Goal: Communication & Community: Participate in discussion

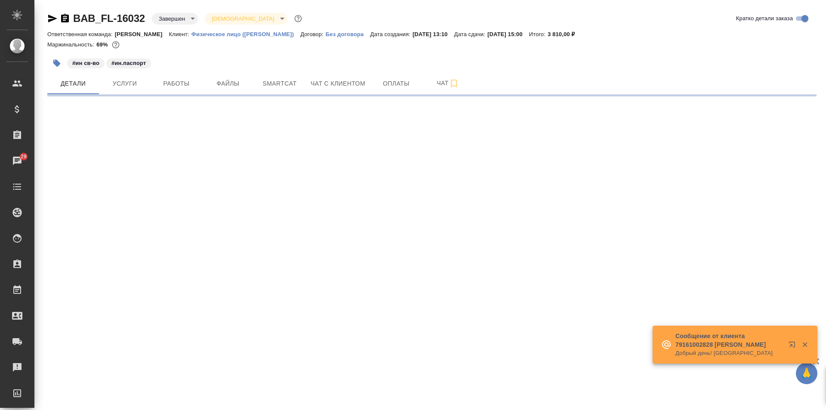
select select "RU"
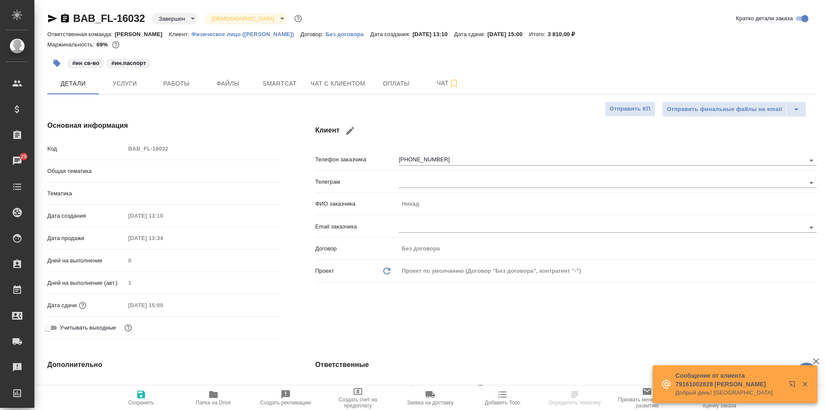
type textarea "x"
type input "[PERSON_NAME]"
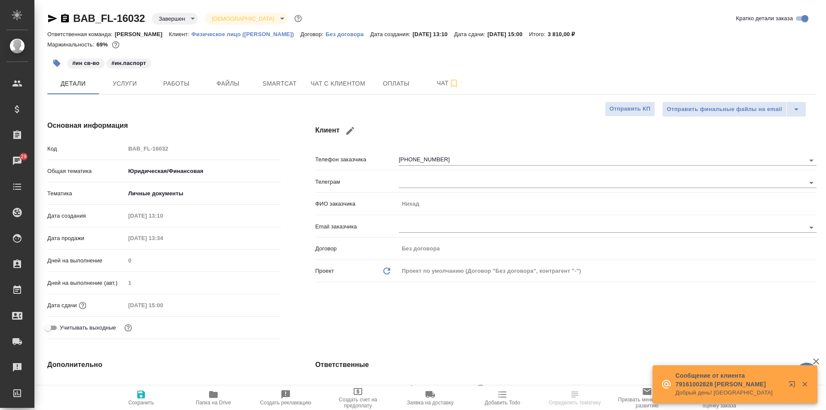
click at [806, 385] on icon "button" at bounding box center [804, 384] width 5 height 5
type textarea "x"
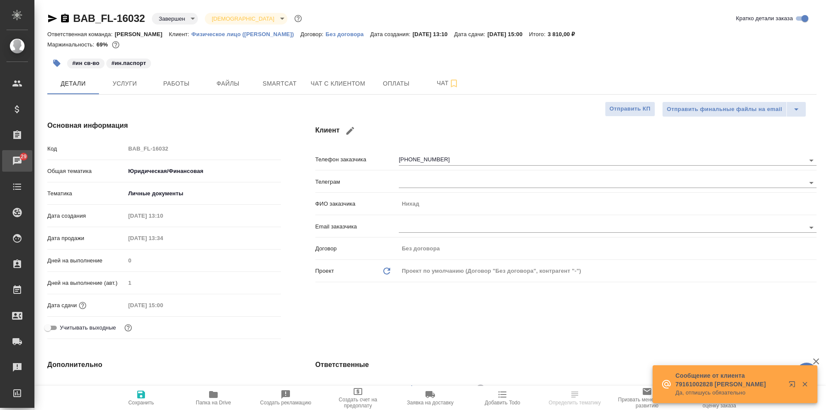
type textarea "x"
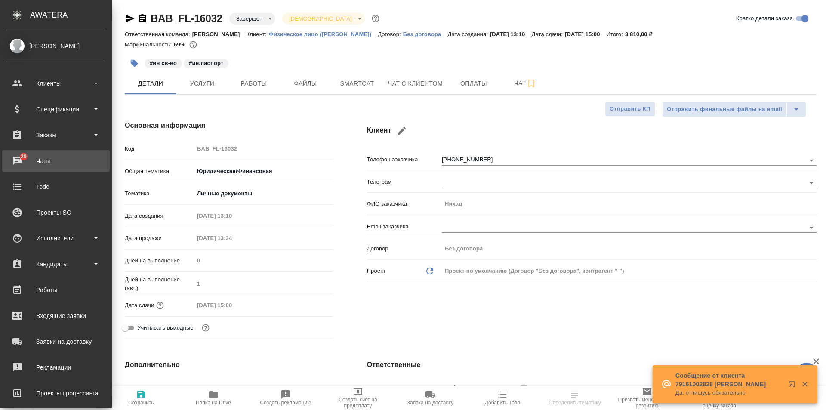
type textarea "x"
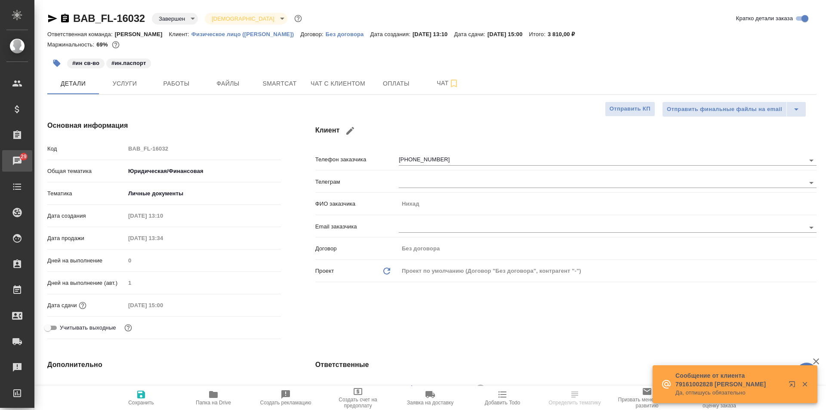
click at [11, 162] on div "Чаты" at bounding box center [7, 160] width 22 height 13
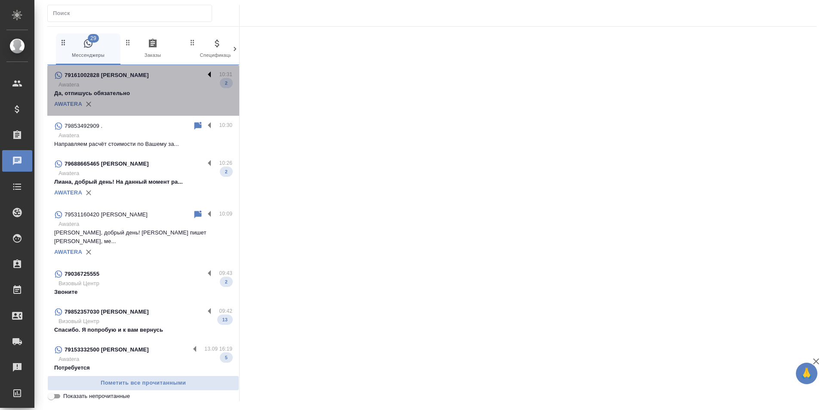
click at [205, 71] on label at bounding box center [211, 75] width 15 height 10
click at [0, 0] on input "checkbox" at bounding box center [0, 0] width 0 height 0
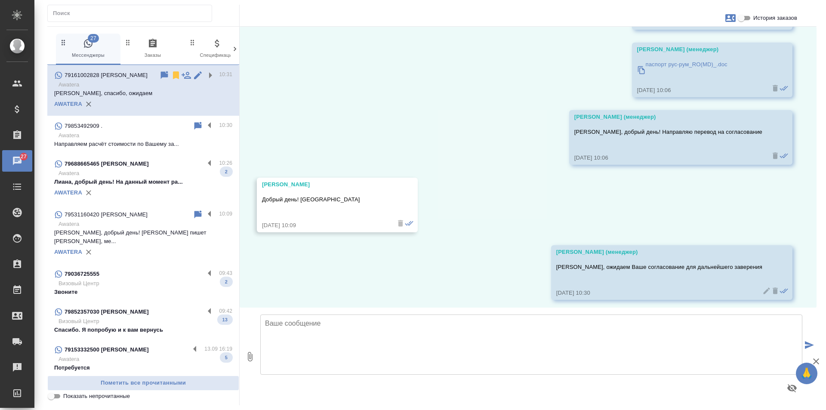
scroll to position [537, 0]
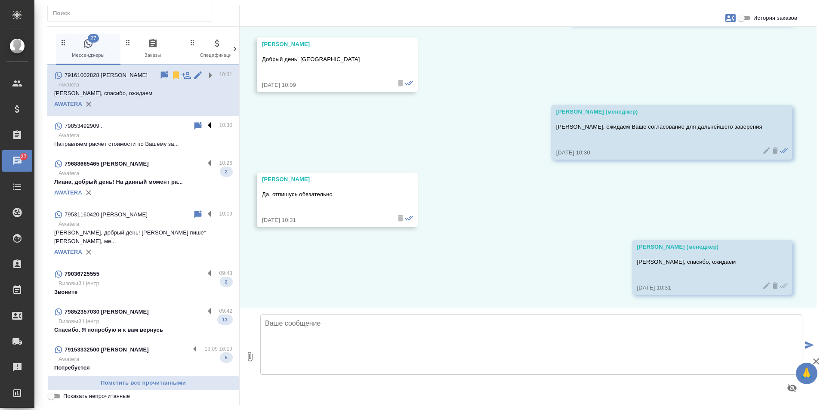
click at [204, 125] on label at bounding box center [211, 126] width 15 height 10
click at [0, 0] on input "checkbox" at bounding box center [0, 0] width 0 height 0
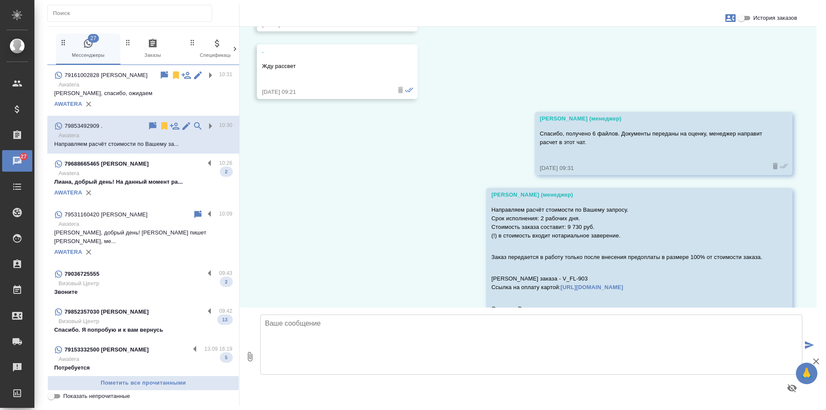
scroll to position [1502, 0]
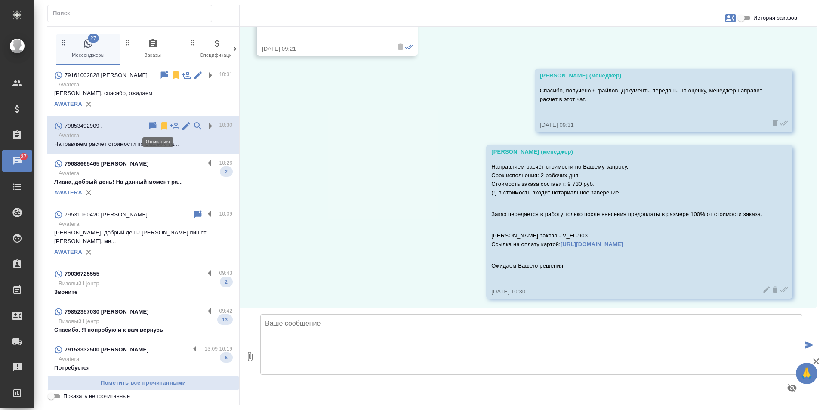
click at [161, 125] on icon at bounding box center [164, 126] width 6 height 8
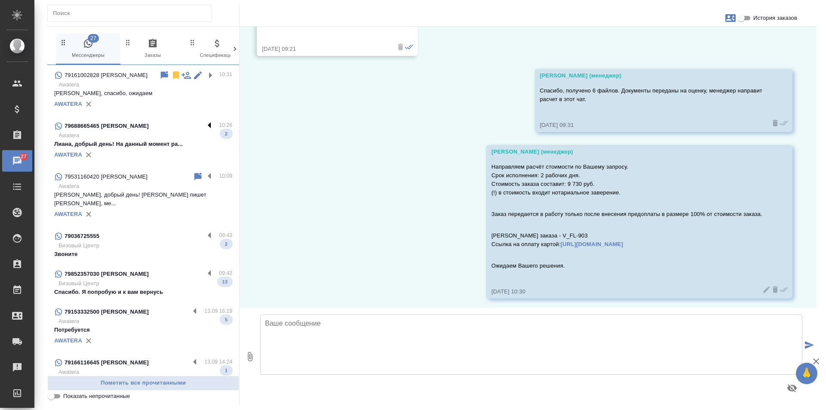
click at [204, 125] on label at bounding box center [211, 126] width 15 height 10
click at [0, 0] on input "checkbox" at bounding box center [0, 0] width 0 height 0
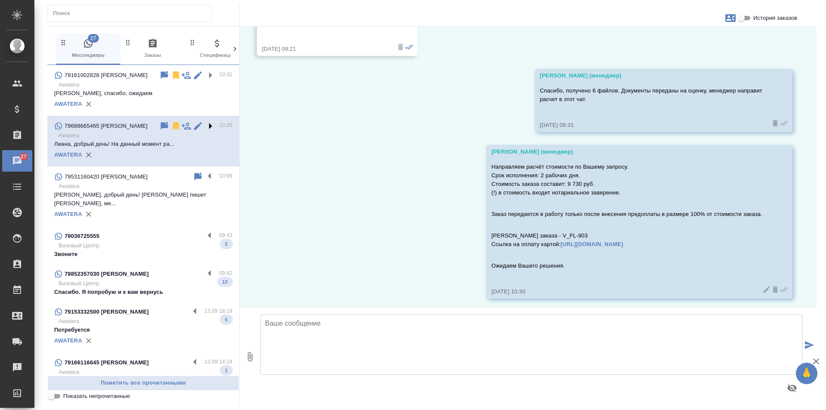
scroll to position [522, 0]
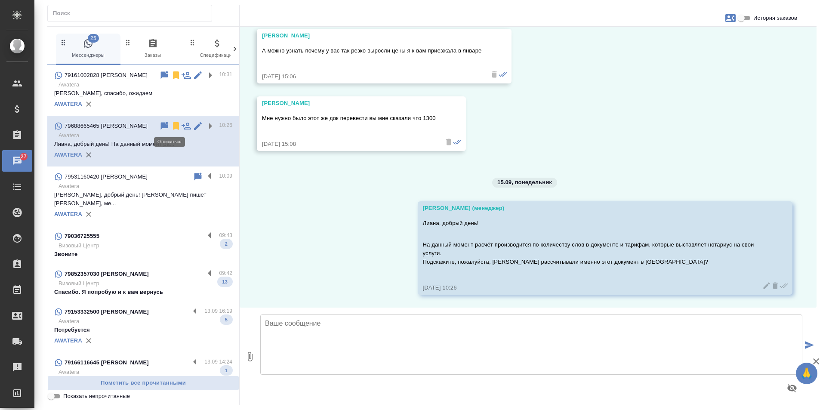
click at [173, 123] on icon at bounding box center [176, 126] width 6 height 8
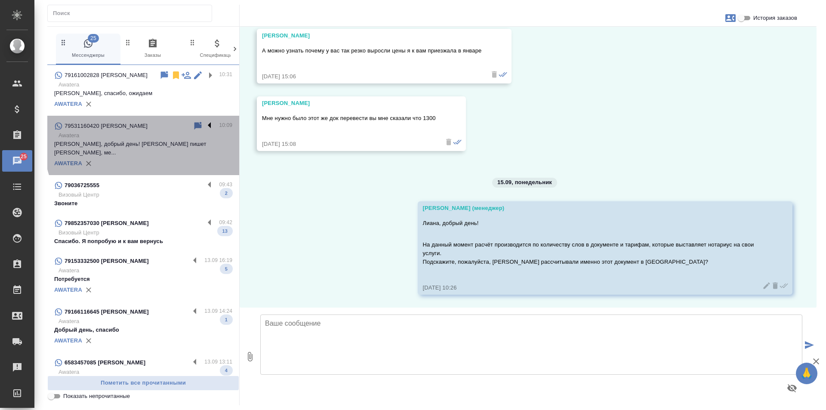
click at [204, 127] on label at bounding box center [211, 126] width 15 height 10
click at [0, 0] on input "checkbox" at bounding box center [0, 0] width 0 height 0
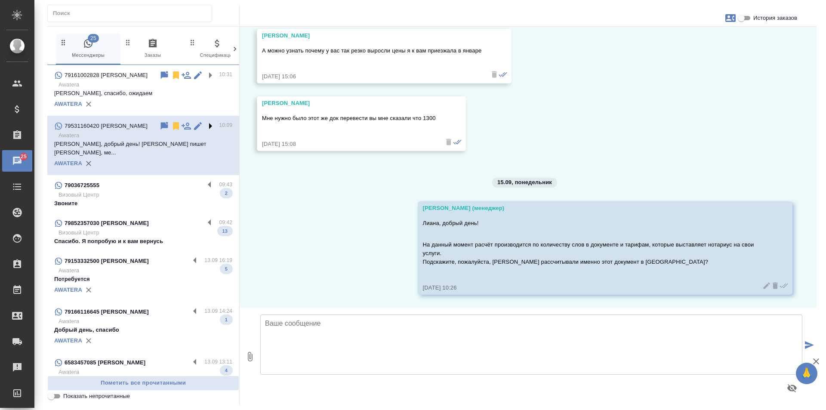
scroll to position [0, 0]
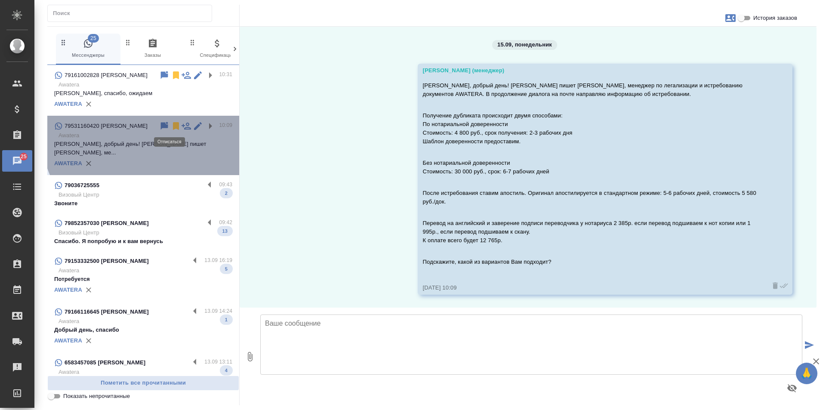
click at [173, 126] on icon at bounding box center [176, 126] width 6 height 8
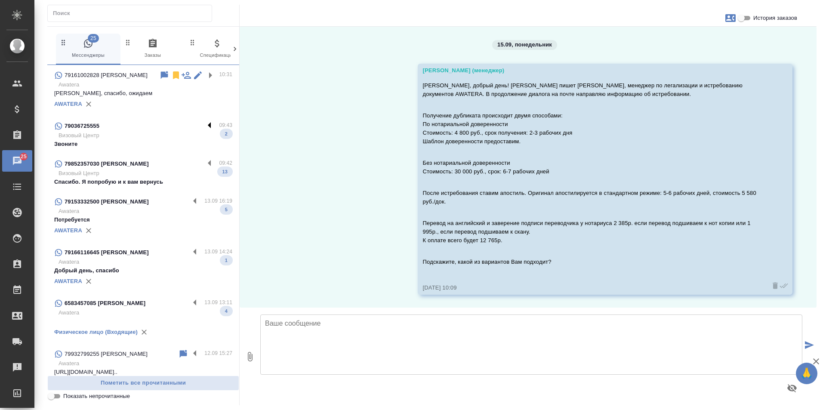
click at [204, 125] on label at bounding box center [211, 126] width 15 height 10
click at [0, 0] on input "checkbox" at bounding box center [0, 0] width 0 height 0
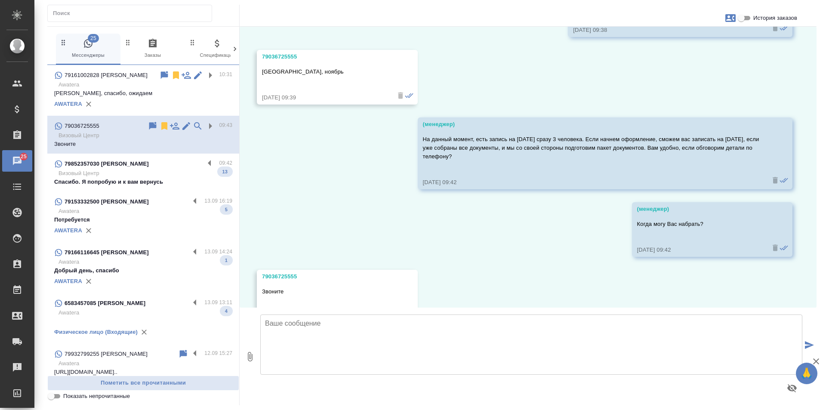
scroll to position [816, 0]
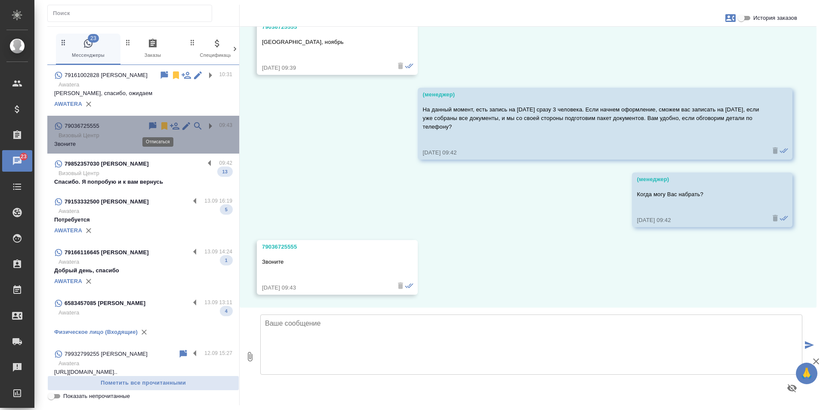
click at [161, 126] on icon at bounding box center [164, 126] width 6 height 8
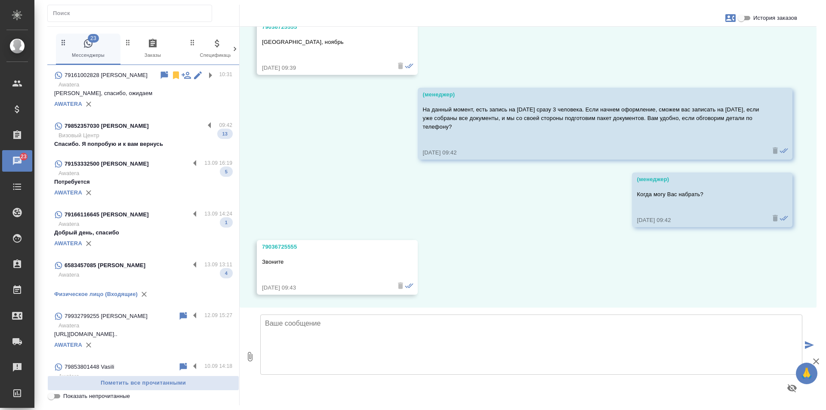
click at [204, 160] on p "13.09 16:19" at bounding box center [218, 163] width 28 height 9
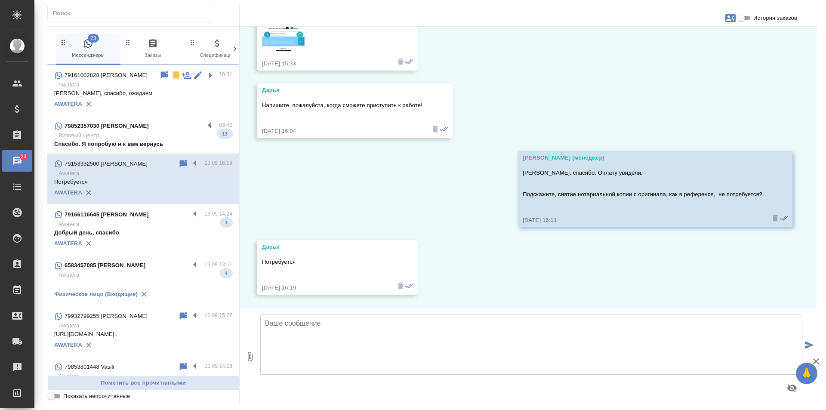
scroll to position [587, 0]
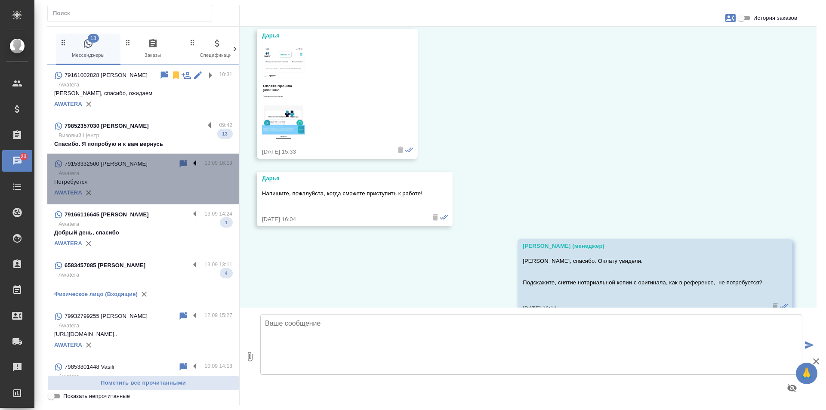
click at [191, 163] on label at bounding box center [197, 164] width 15 height 10
click at [0, 0] on input "checkbox" at bounding box center [0, 0] width 0 height 0
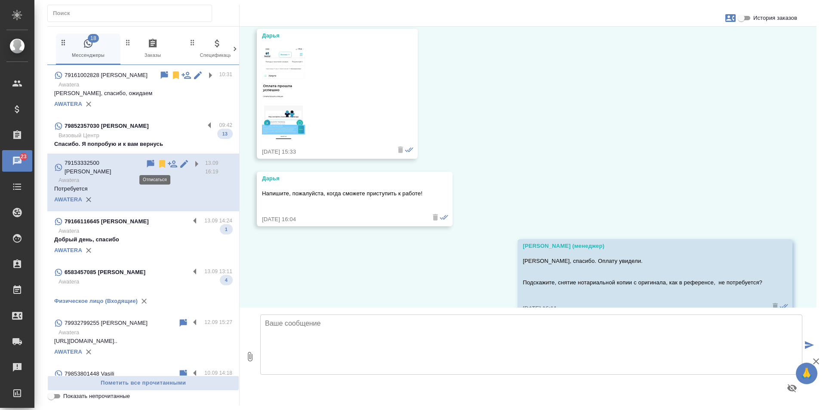
click at [159, 164] on icon at bounding box center [162, 164] width 6 height 8
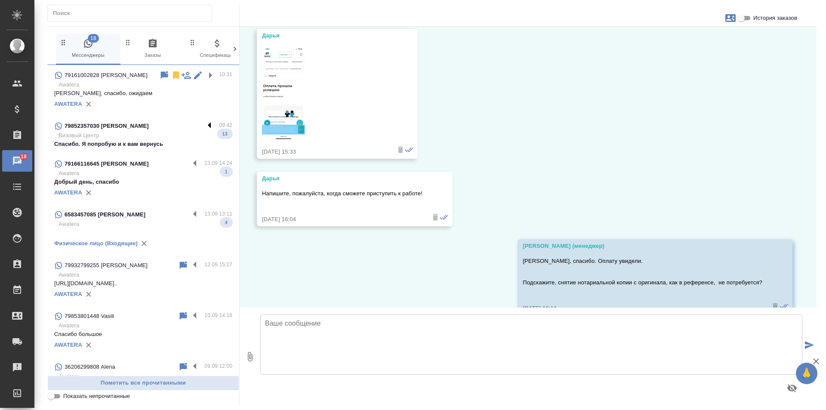
click at [204, 124] on label at bounding box center [211, 126] width 15 height 10
click at [0, 0] on input "checkbox" at bounding box center [0, 0] width 0 height 0
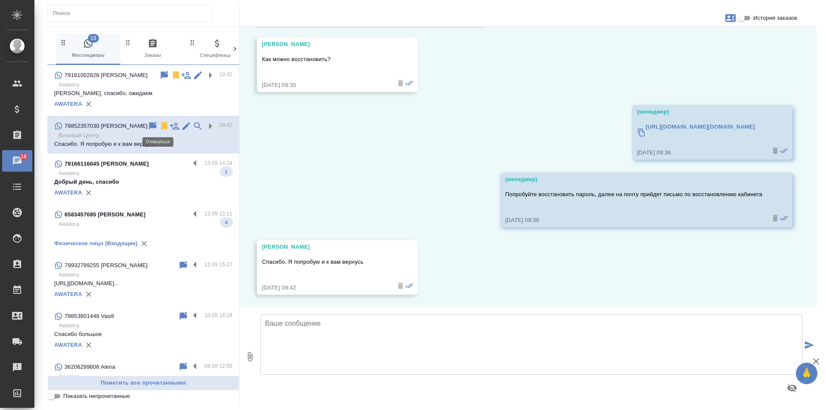
scroll to position [2118, 0]
click at [161, 125] on icon at bounding box center [164, 126] width 6 height 8
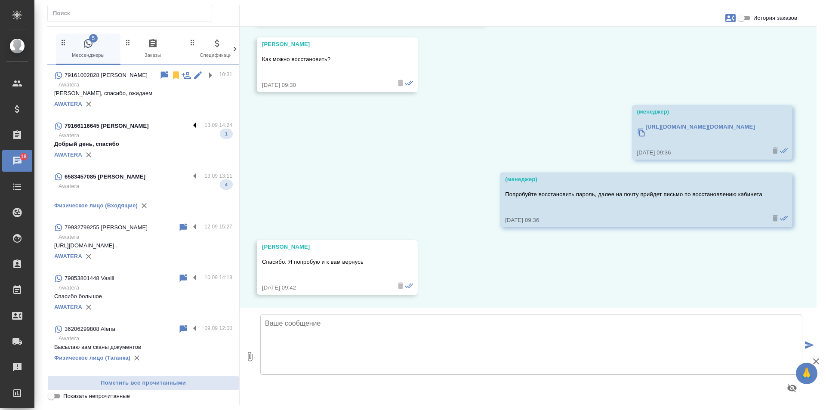
click at [190, 124] on label at bounding box center [197, 126] width 15 height 10
click at [0, 0] on input "checkbox" at bounding box center [0, 0] width 0 height 0
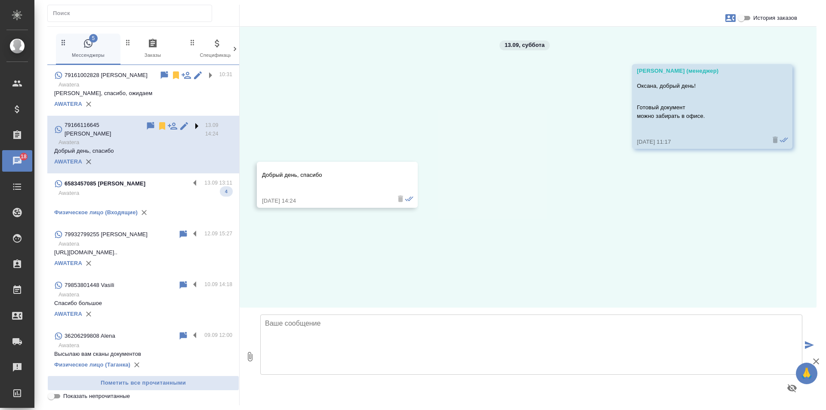
scroll to position [0, 0]
click at [159, 126] on icon at bounding box center [162, 126] width 6 height 8
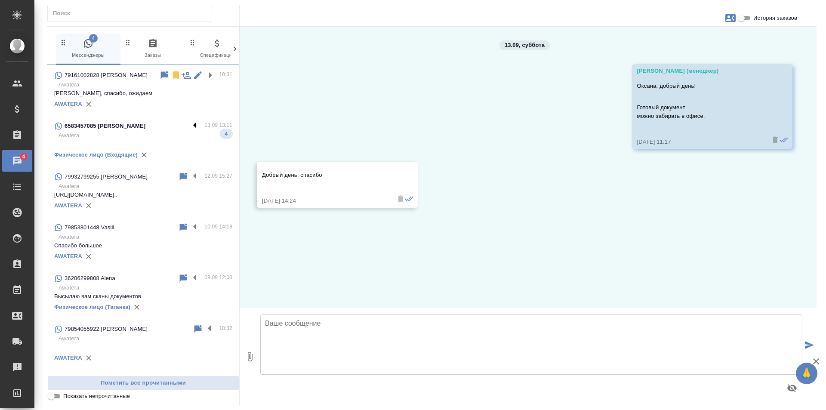
click at [190, 122] on label at bounding box center [197, 126] width 15 height 10
click at [0, 0] on input "checkbox" at bounding box center [0, 0] width 0 height 0
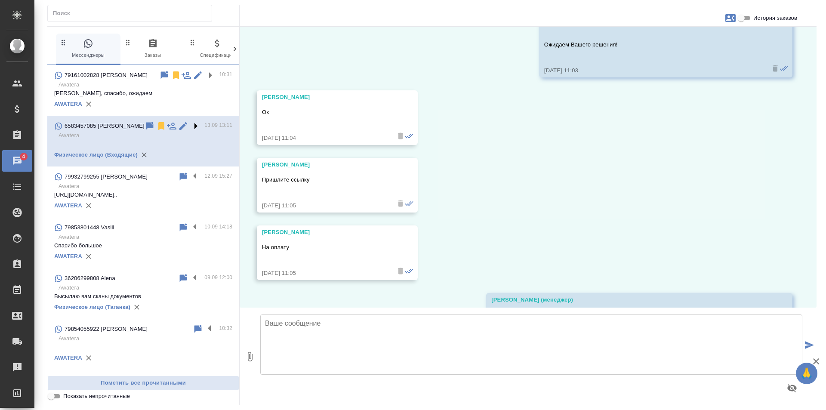
scroll to position [8744, 0]
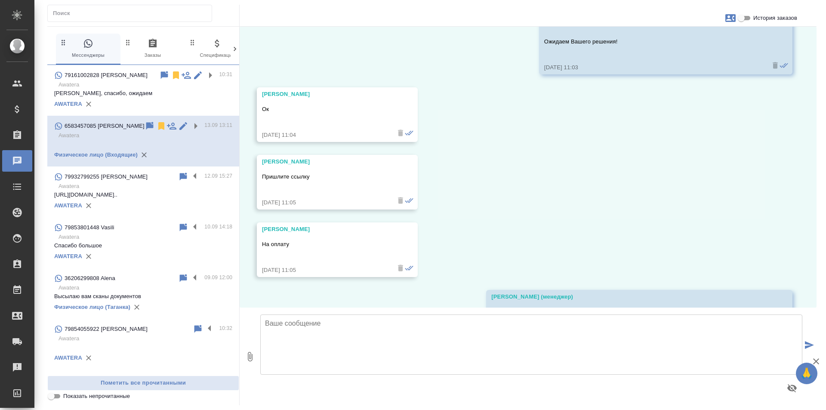
click at [158, 124] on icon at bounding box center [161, 126] width 6 height 8
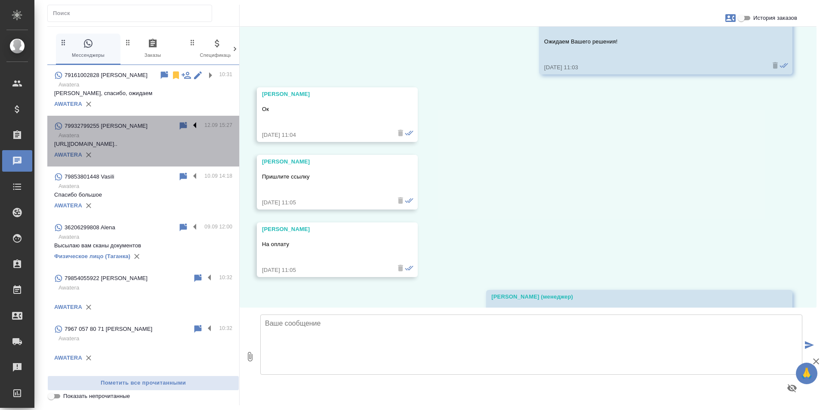
click at [190, 126] on label at bounding box center [197, 126] width 15 height 10
click at [0, 0] on input "checkbox" at bounding box center [0, 0] width 0 height 0
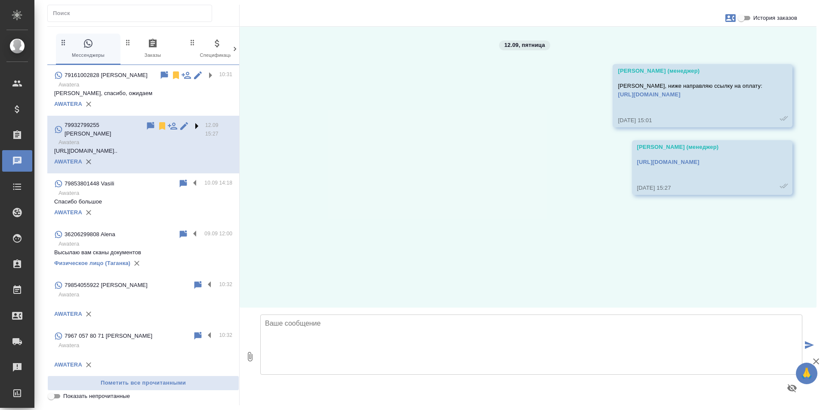
scroll to position [0, 0]
click at [159, 126] on icon at bounding box center [162, 126] width 6 height 8
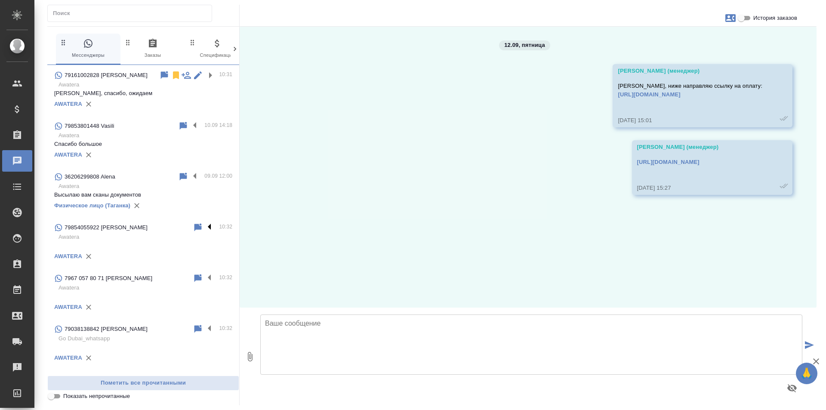
click at [209, 225] on label at bounding box center [211, 227] width 15 height 10
click at [0, 0] on input "checkbox" at bounding box center [0, 0] width 0 height 0
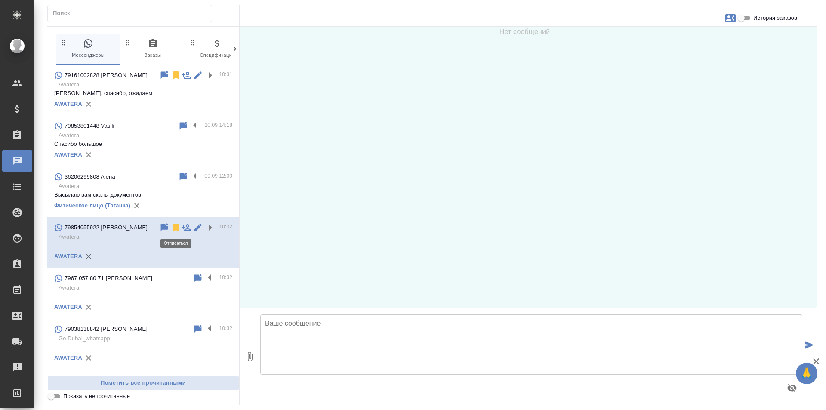
click at [174, 225] on icon at bounding box center [176, 228] width 6 height 8
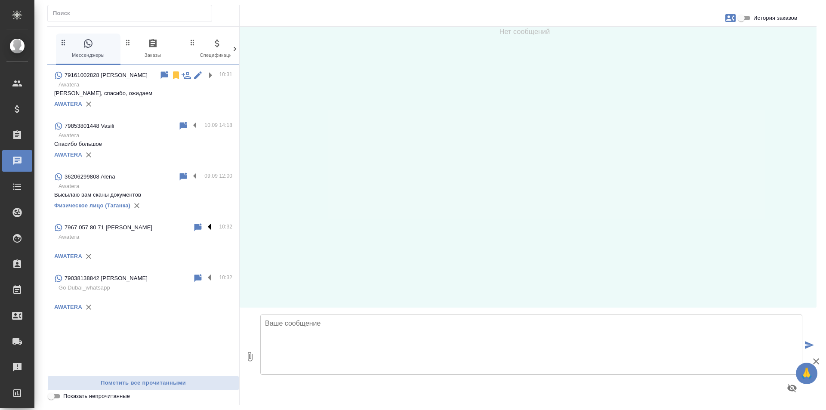
click at [210, 223] on label at bounding box center [211, 227] width 15 height 10
click at [0, 0] on input "checkbox" at bounding box center [0, 0] width 0 height 0
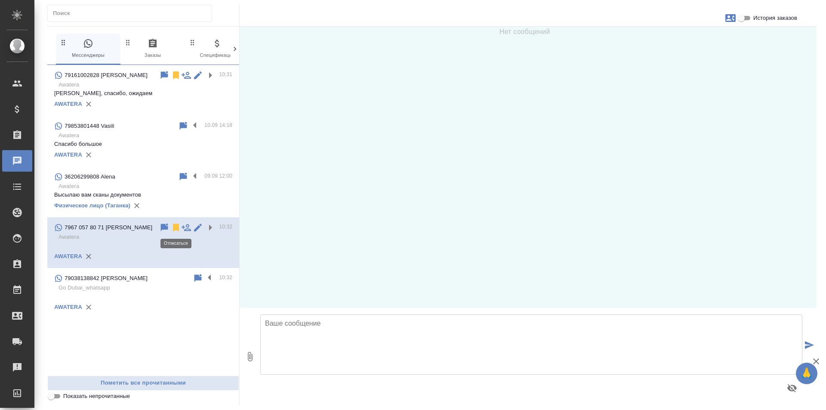
click at [174, 225] on icon at bounding box center [176, 228] width 6 height 8
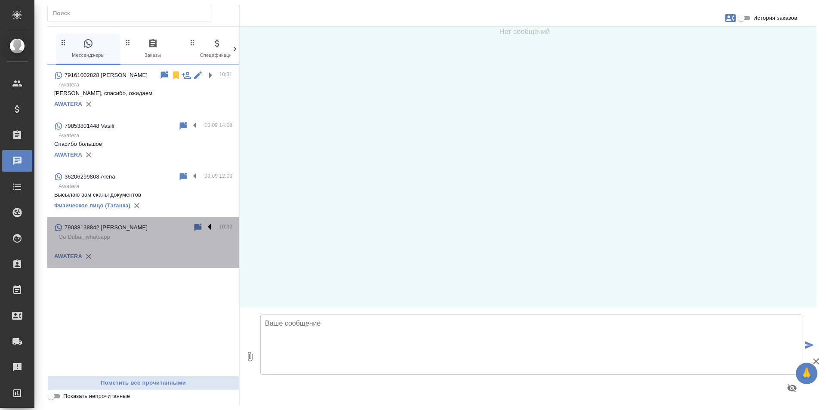
click at [208, 225] on label at bounding box center [211, 227] width 15 height 10
click at [0, 0] on input "checkbox" at bounding box center [0, 0] width 0 height 0
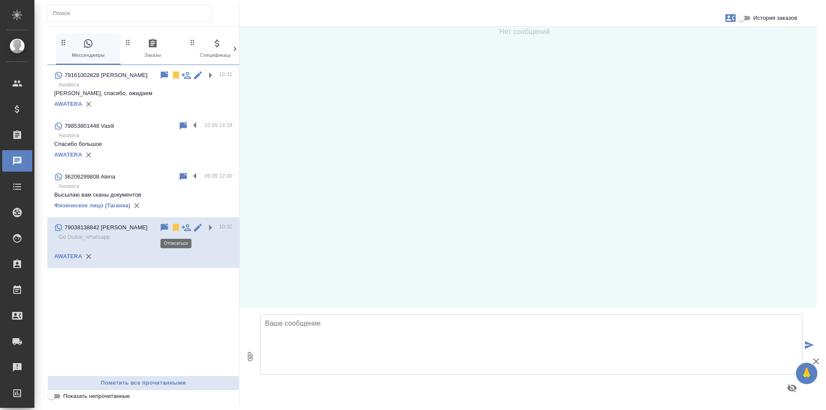
click at [176, 225] on icon at bounding box center [176, 228] width 6 height 8
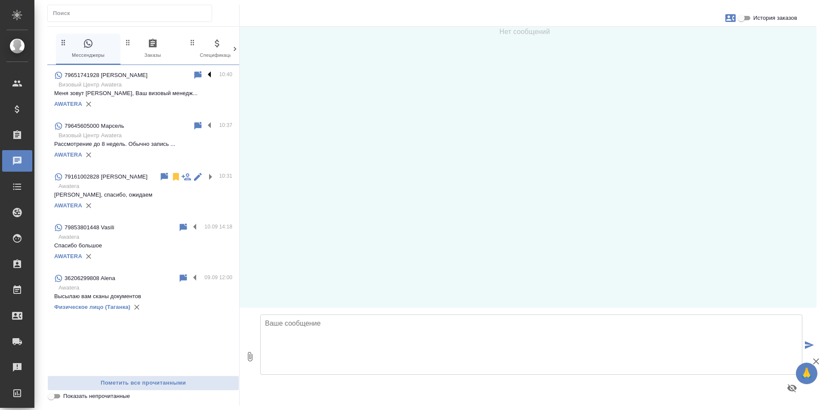
click at [210, 73] on label at bounding box center [211, 75] width 15 height 10
click at [0, 0] on input "checkbox" at bounding box center [0, 0] width 0 height 0
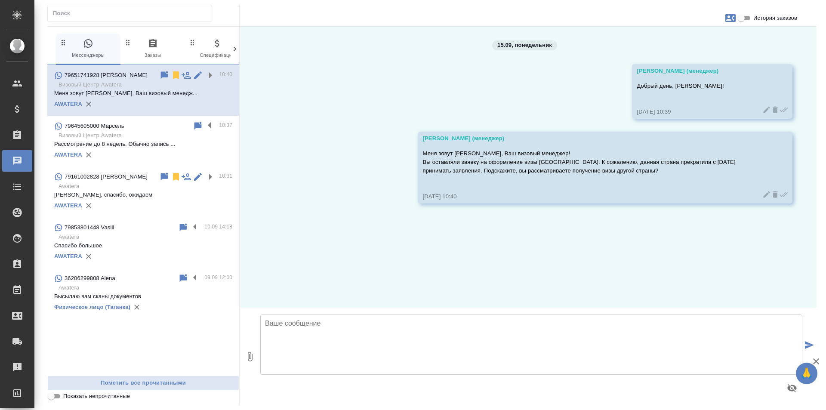
click at [176, 73] on icon at bounding box center [176, 75] width 6 height 8
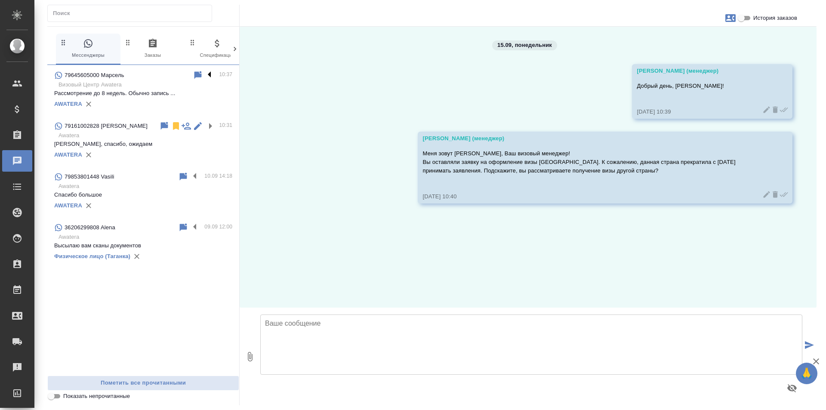
click at [209, 74] on label at bounding box center [211, 75] width 15 height 10
click at [0, 0] on input "checkbox" at bounding box center [0, 0] width 0 height 0
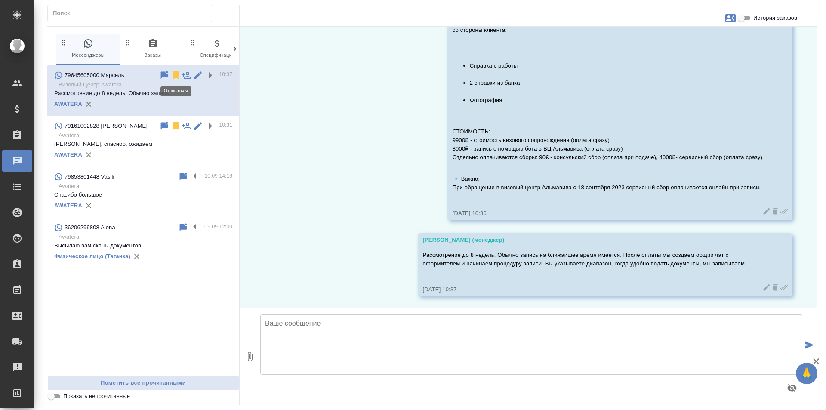
click at [176, 72] on icon at bounding box center [176, 75] width 6 height 8
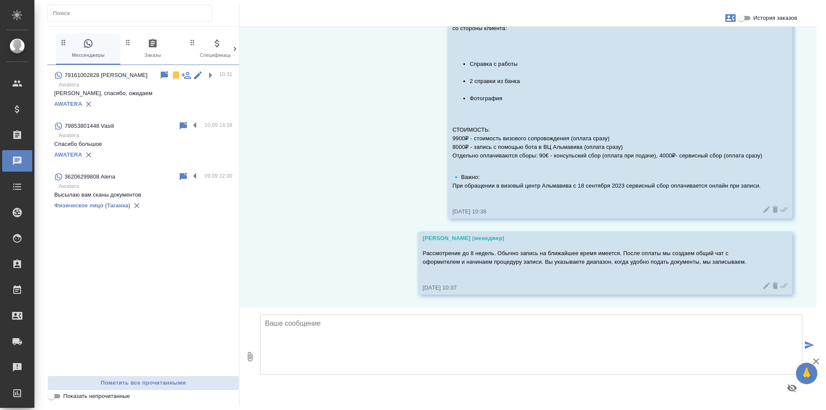
click at [206, 289] on div "79161002828 Евгений 10:31 Awatera Евгений, спасибо, ожидаем AWATERA 79853801448…" at bounding box center [143, 220] width 192 height 311
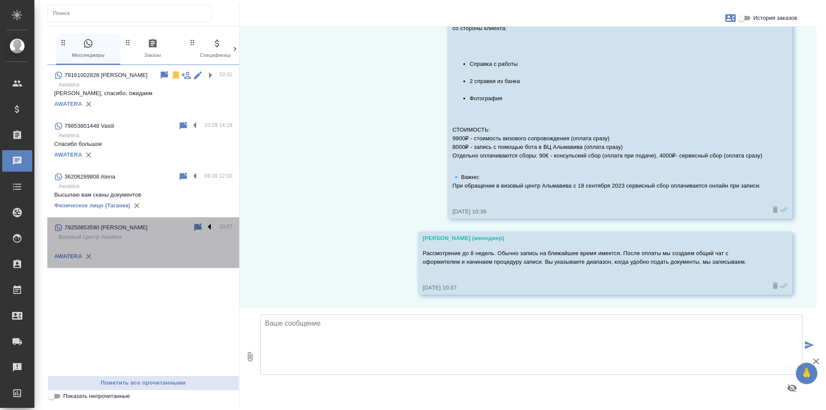
click at [210, 227] on label at bounding box center [211, 227] width 15 height 10
click at [0, 0] on input "checkbox" at bounding box center [0, 0] width 0 height 0
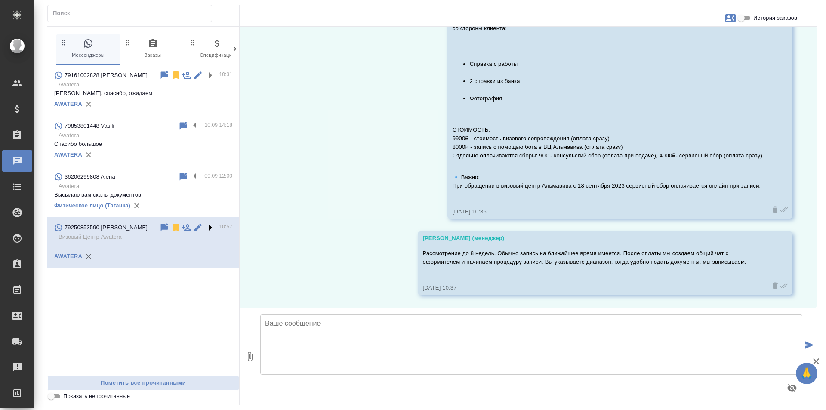
scroll to position [0, 0]
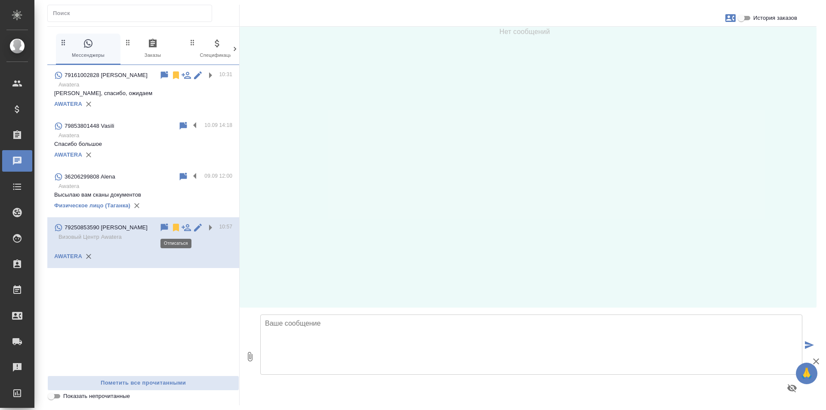
click at [173, 230] on icon at bounding box center [176, 227] width 10 height 10
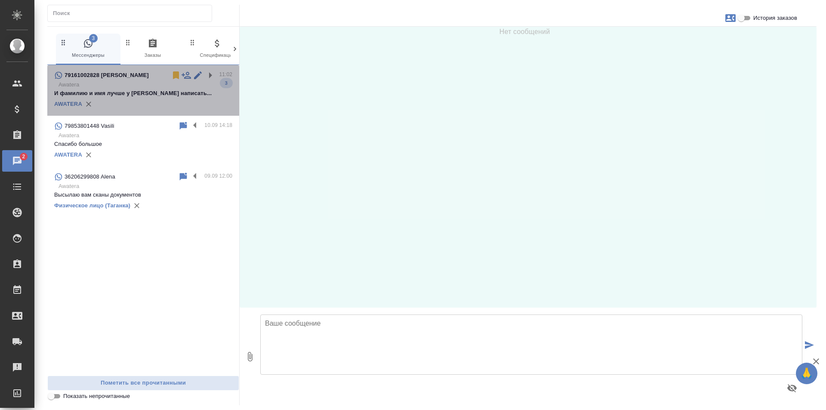
click at [183, 103] on div "AWATERA" at bounding box center [143, 104] width 178 height 13
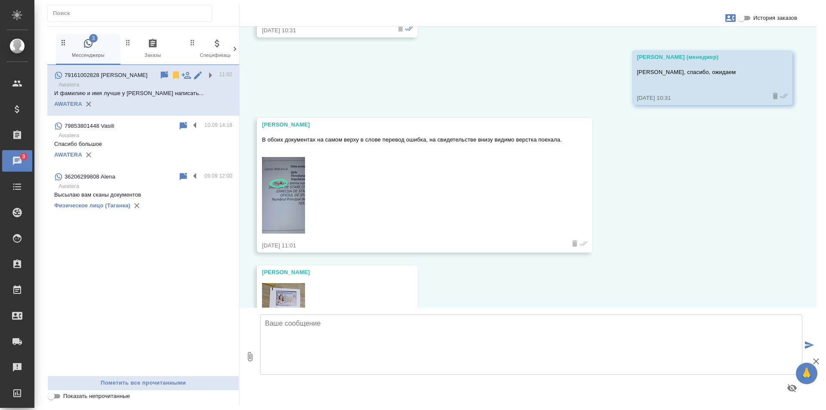
scroll to position [735, 0]
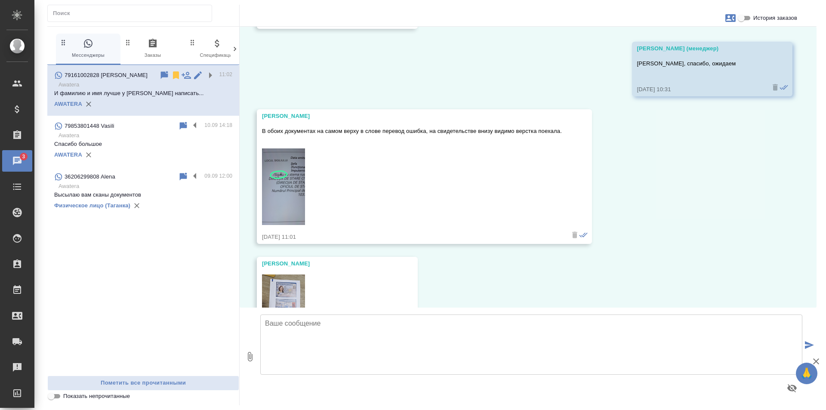
click at [295, 195] on img at bounding box center [283, 186] width 43 height 77
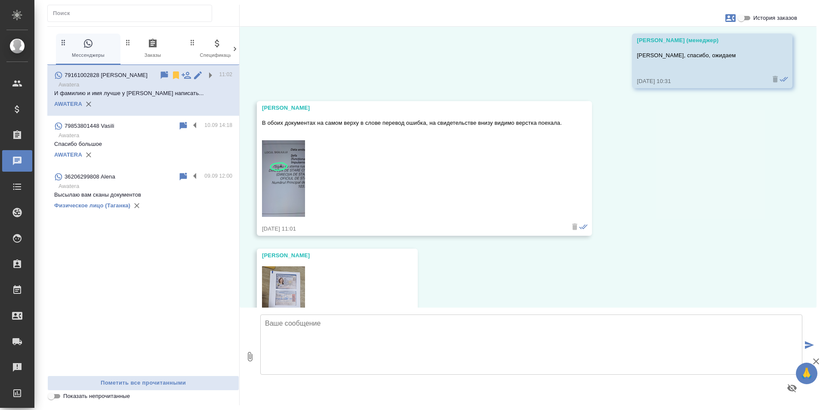
scroll to position [778, 0]
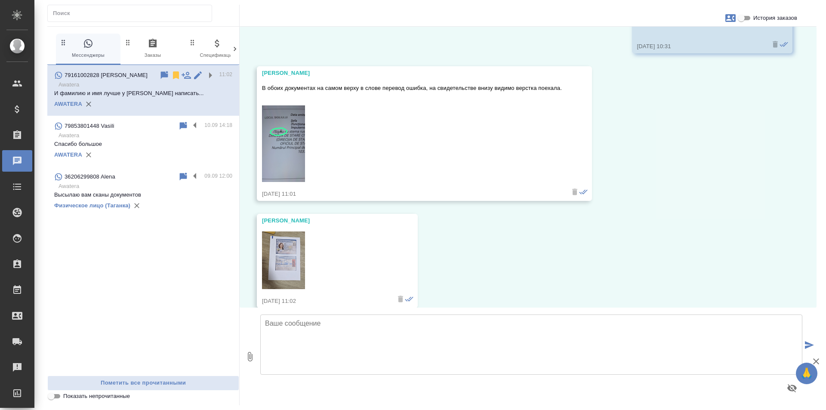
click at [288, 138] on img at bounding box center [283, 143] width 43 height 77
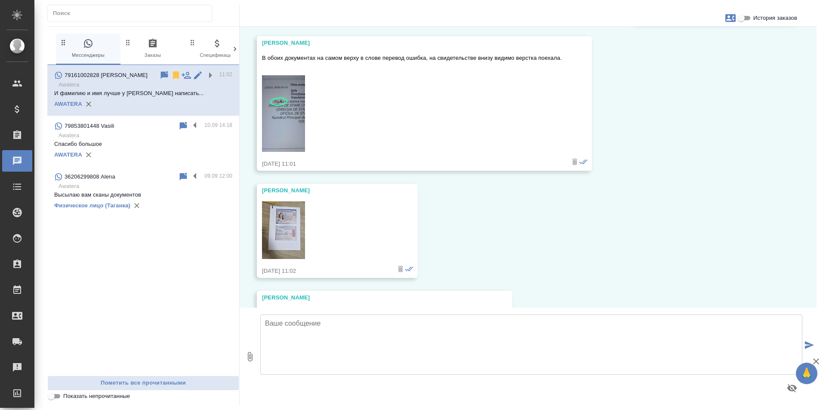
scroll to position [821, 0]
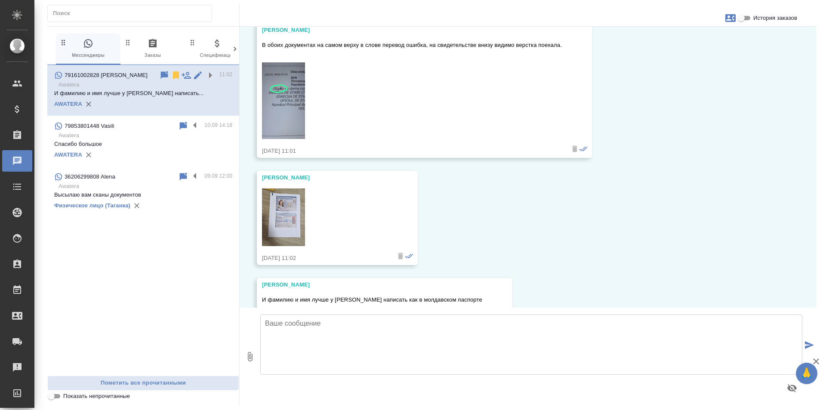
click at [292, 209] on img at bounding box center [283, 217] width 43 height 58
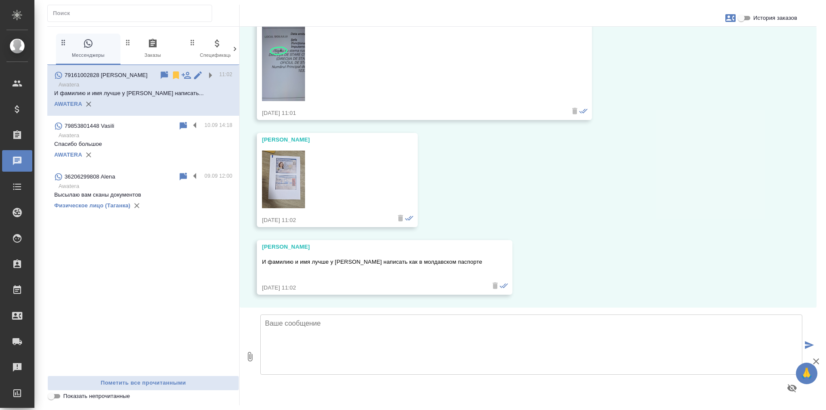
click at [291, 163] on img at bounding box center [283, 180] width 43 height 58
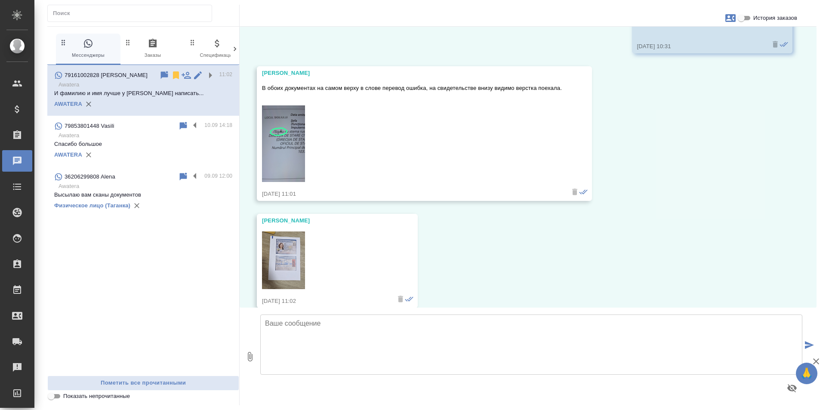
scroll to position [773, 0]
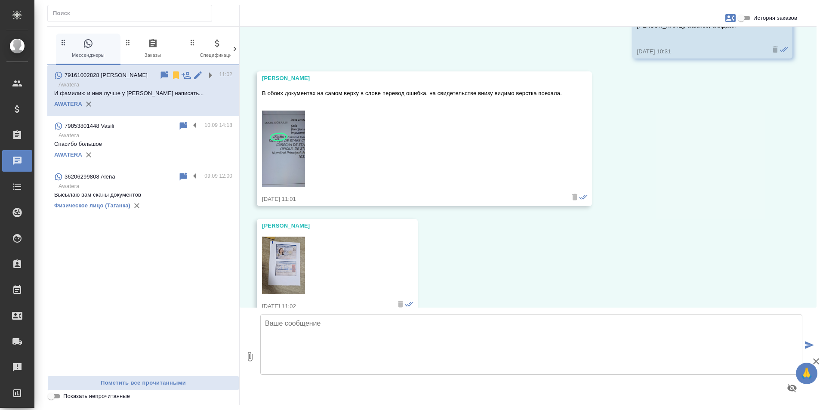
click at [299, 140] on img at bounding box center [283, 149] width 43 height 77
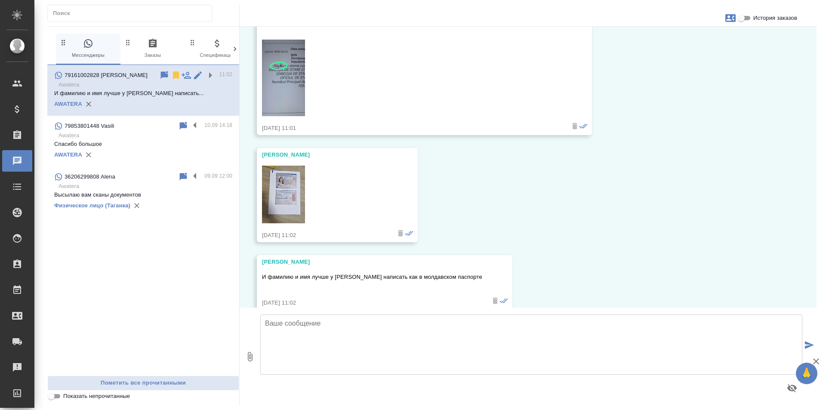
scroll to position [859, 0]
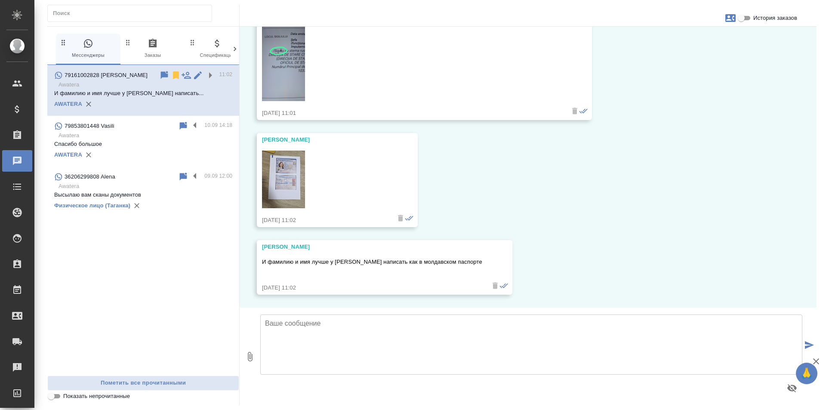
click at [815, 356] on icon "button" at bounding box center [816, 361] width 10 height 10
click at [165, 202] on div "Физическое лицо (Таганка)" at bounding box center [143, 205] width 178 height 13
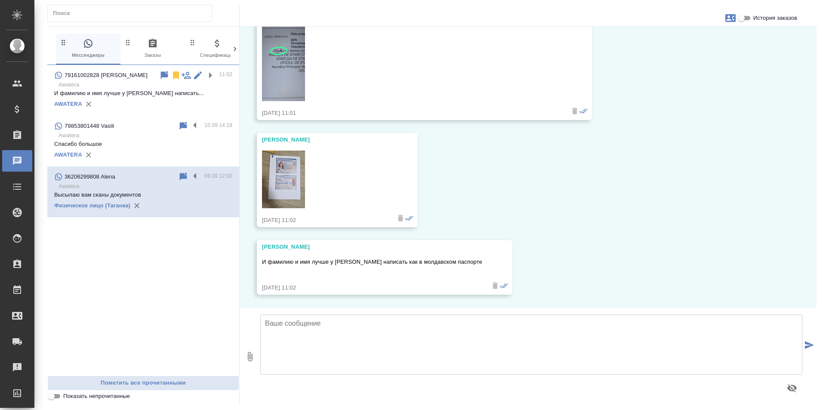
click at [153, 156] on div "AWATERA" at bounding box center [143, 154] width 178 height 13
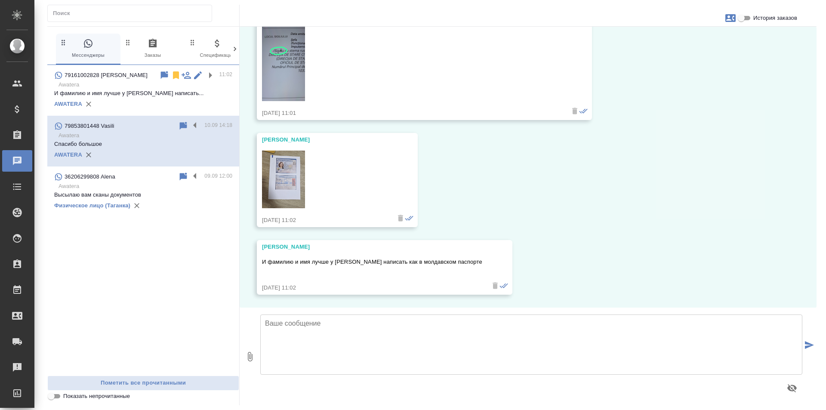
click at [171, 199] on p "Высылаю вам сканы документов" at bounding box center [143, 195] width 178 height 9
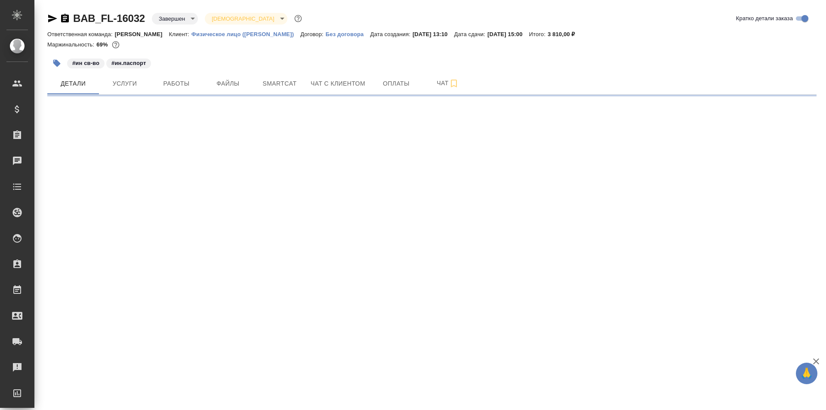
select select "RU"
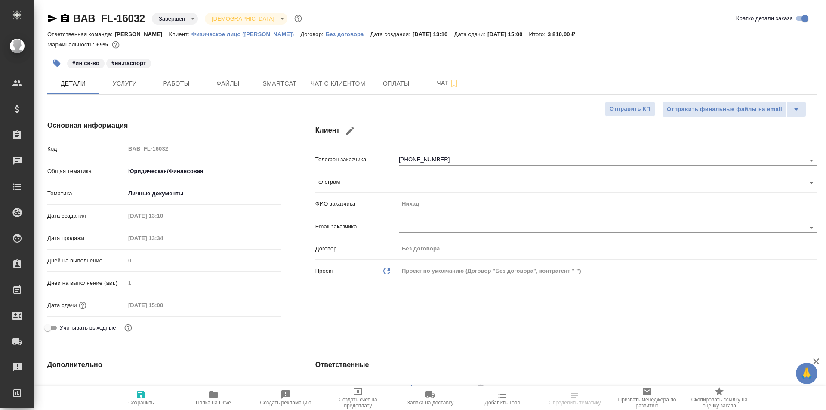
type textarea "x"
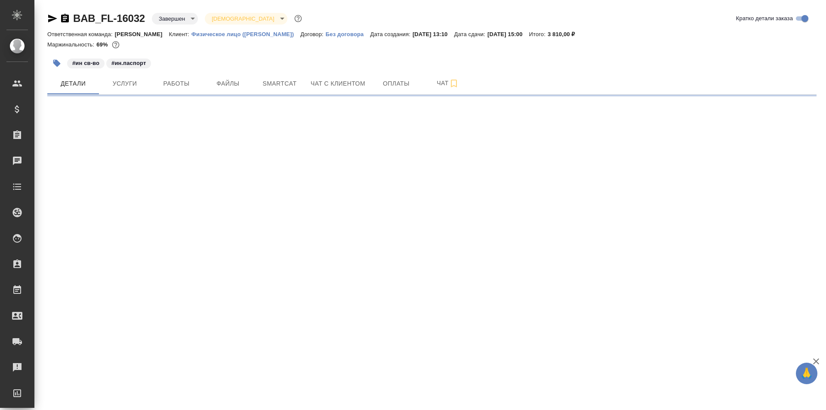
select select "RU"
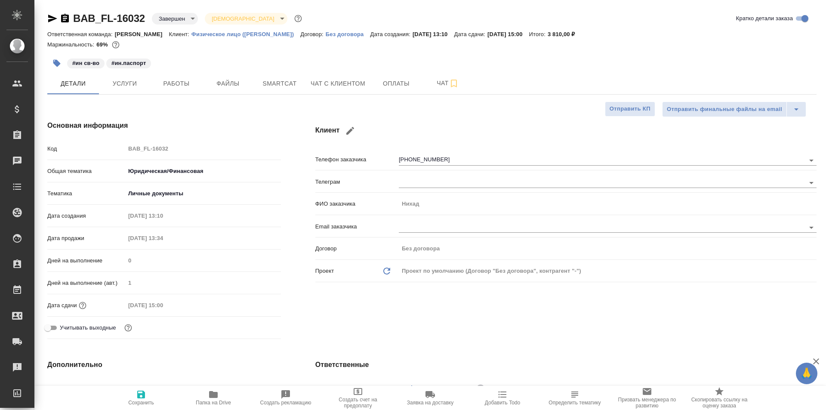
type textarea "x"
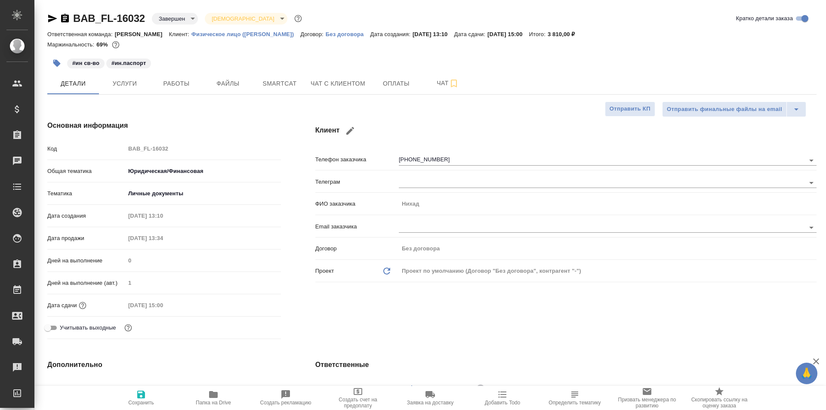
type textarea "x"
click at [336, 83] on span "Чат с клиентом" at bounding box center [338, 83] width 55 height 11
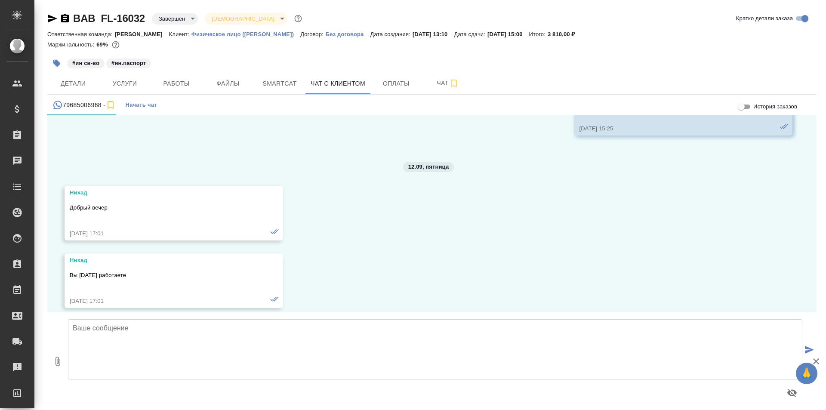
scroll to position [3084, 0]
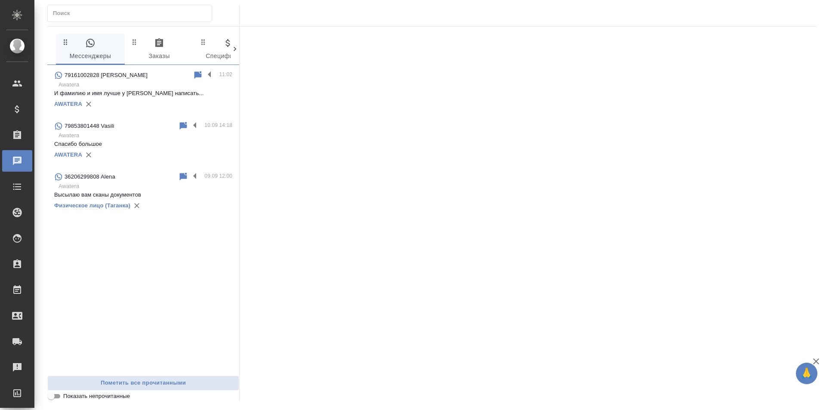
click at [177, 208] on div "Физическое лицо (Таганка)" at bounding box center [143, 205] width 178 height 13
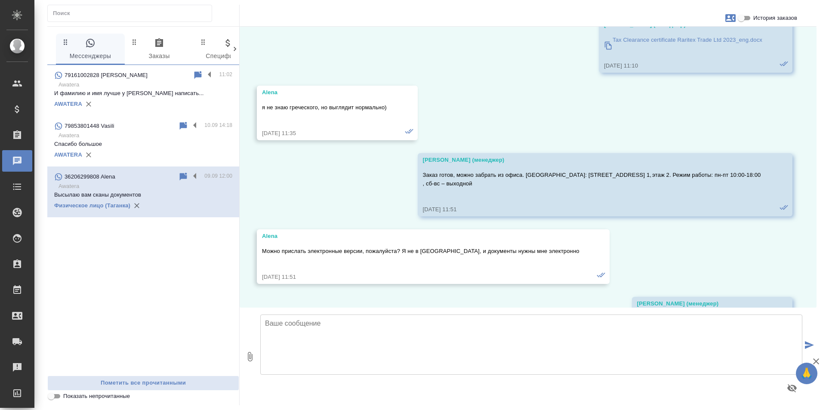
scroll to position [10183, 0]
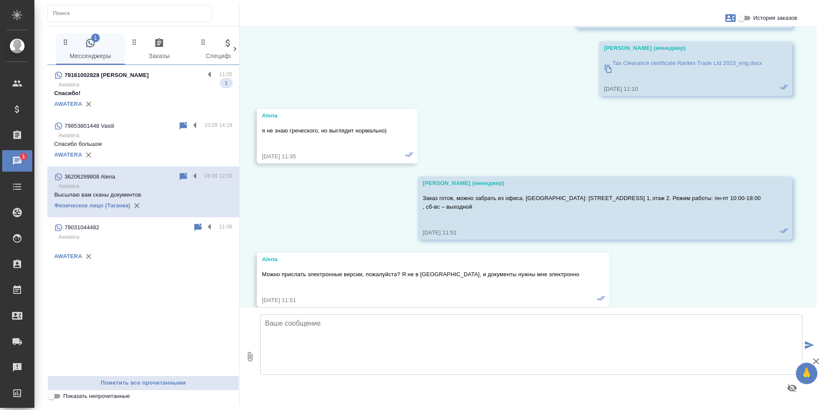
click at [163, 101] on div "AWATERA" at bounding box center [143, 104] width 178 height 13
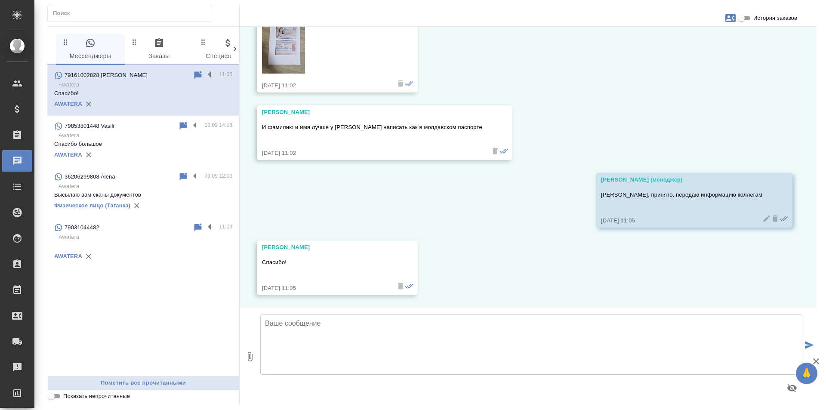
scroll to position [994, 0]
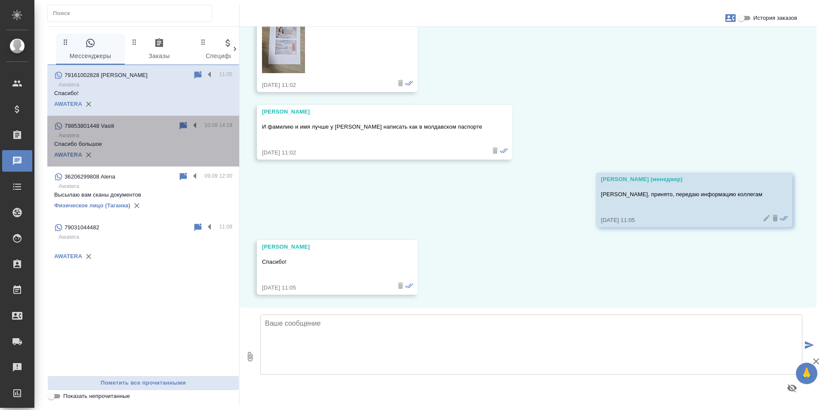
click at [189, 151] on div "AWATERA" at bounding box center [143, 154] width 178 height 13
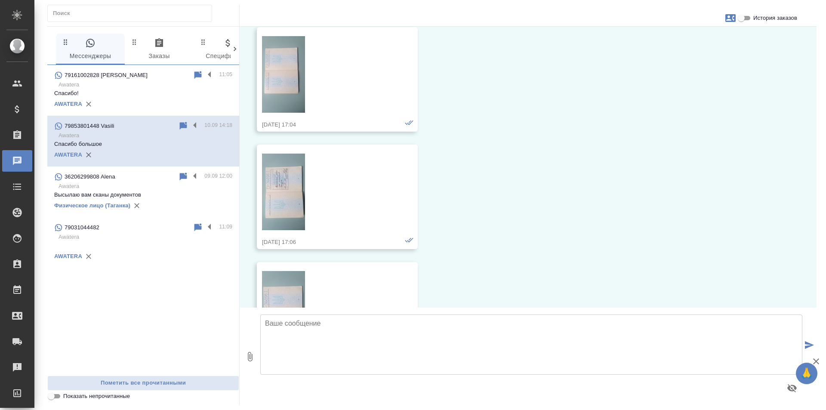
scroll to position [1355, 0]
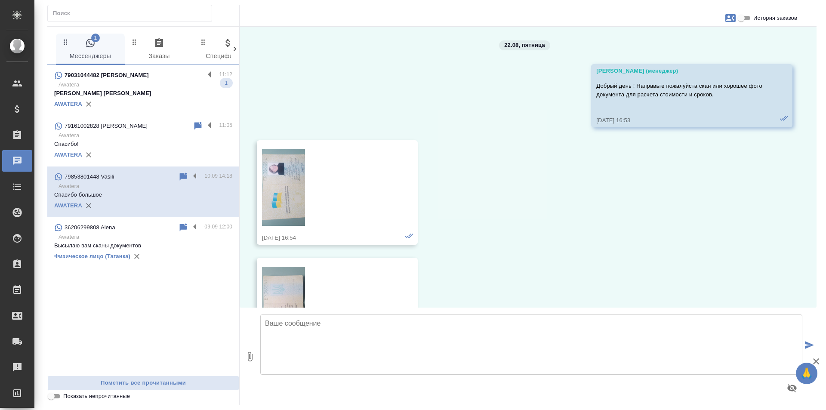
scroll to position [7640, 0]
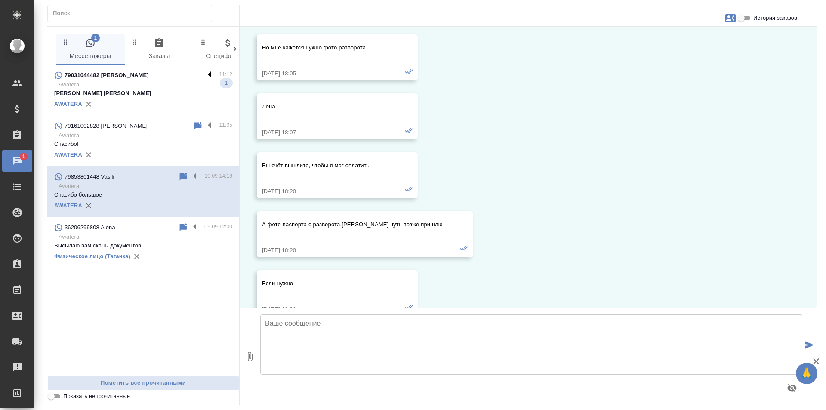
click at [209, 71] on label at bounding box center [211, 75] width 15 height 10
click at [0, 0] on input "checkbox" at bounding box center [0, 0] width 0 height 0
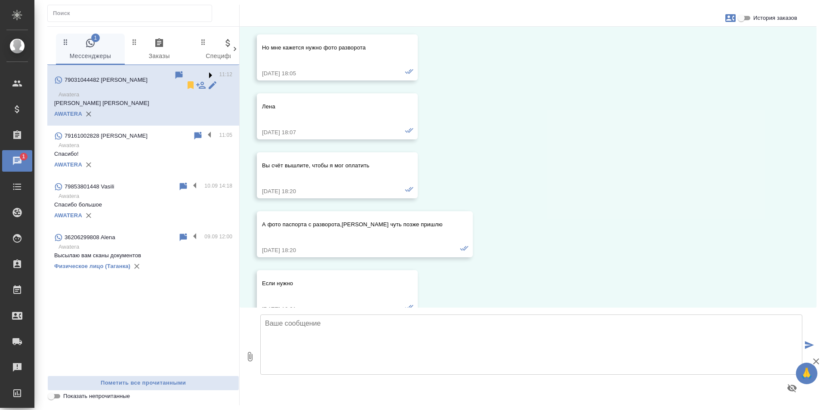
scroll to position [0, 0]
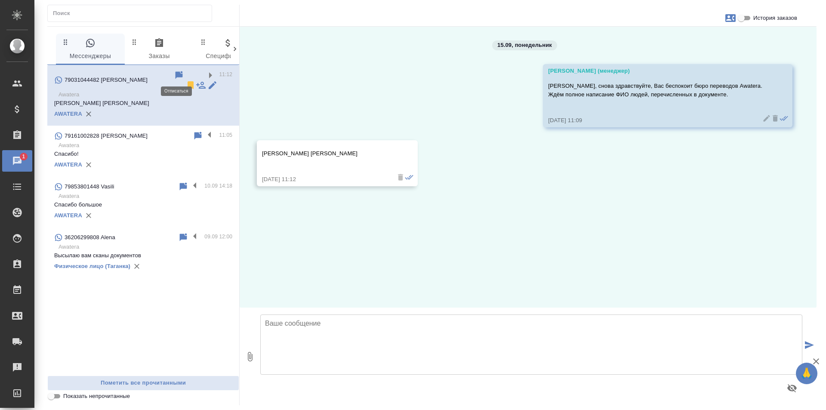
click at [188, 81] on icon at bounding box center [191, 85] width 6 height 8
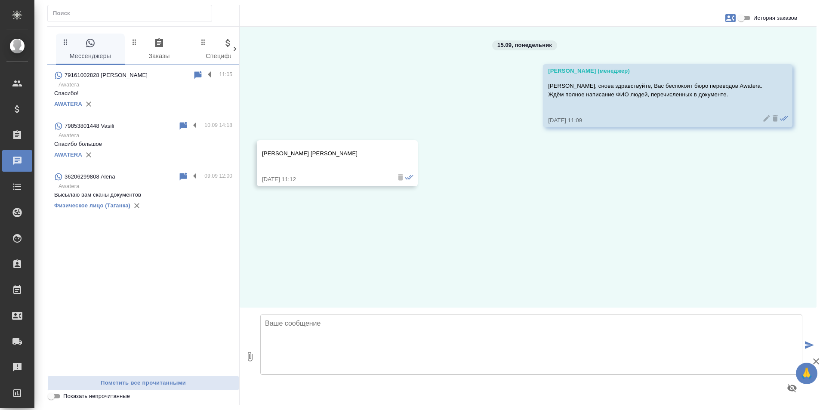
click at [349, 63] on div "15.09, понедельник Zotova Ekaterina (менеджер) Георгий, снова здравствуйте, Вас…" at bounding box center [528, 167] width 577 height 281
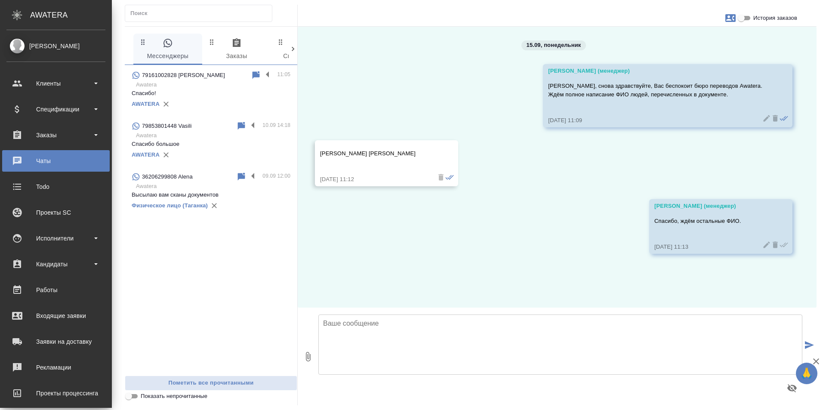
click at [237, 99] on div "AWATERA" at bounding box center [211, 104] width 159 height 13
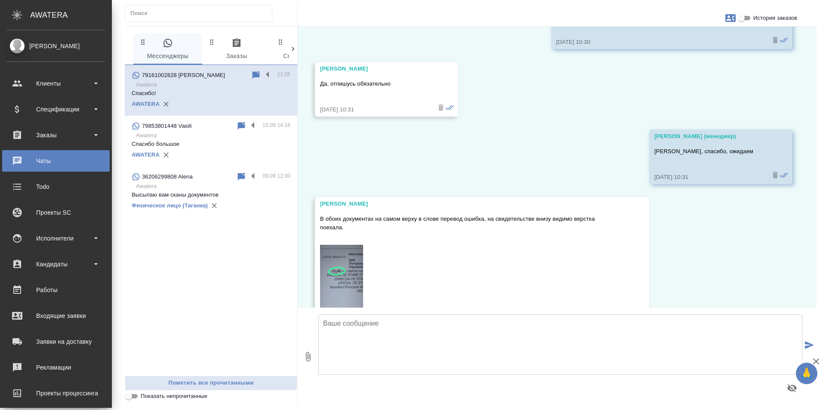
scroll to position [529, 0]
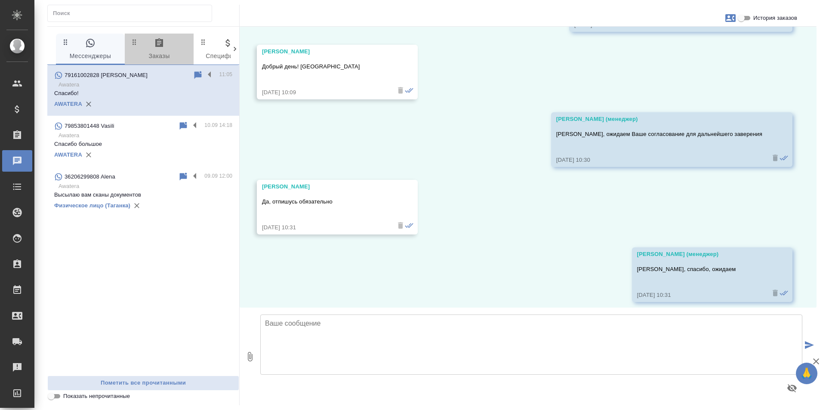
click at [169, 39] on span "0 Заказы" at bounding box center [159, 50] width 58 height 24
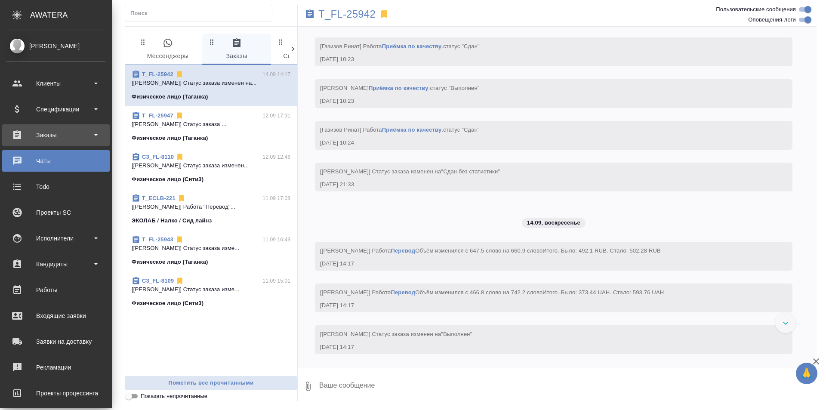
scroll to position [4985, 0]
click at [37, 132] on div "Заказы" at bounding box center [55, 135] width 99 height 13
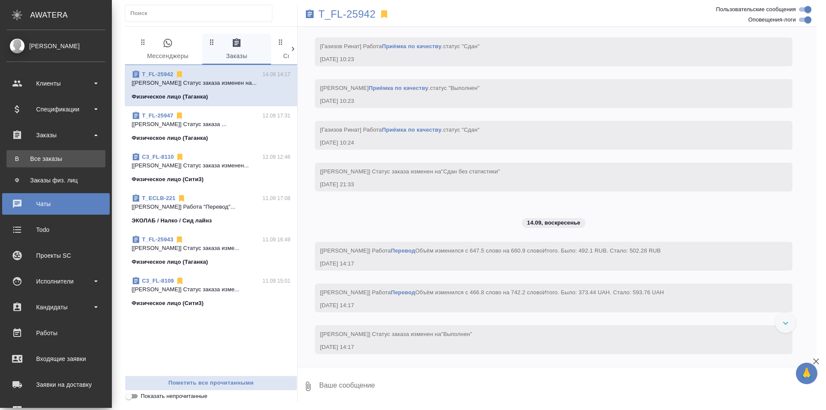
click at [93, 165] on link "В Все заказы" at bounding box center [55, 158] width 99 height 17
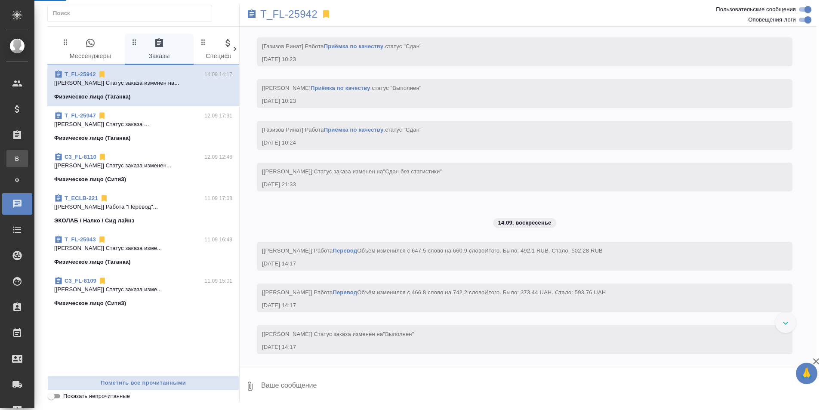
scroll to position [4924, 0]
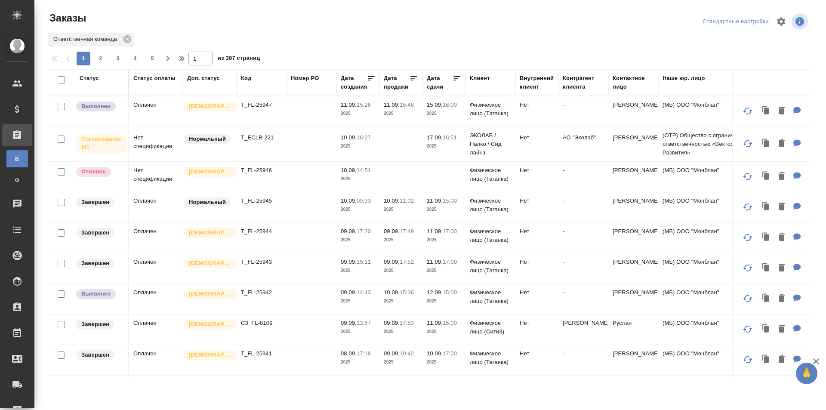
click at [585, 119] on td "-" at bounding box center [583, 111] width 50 height 30
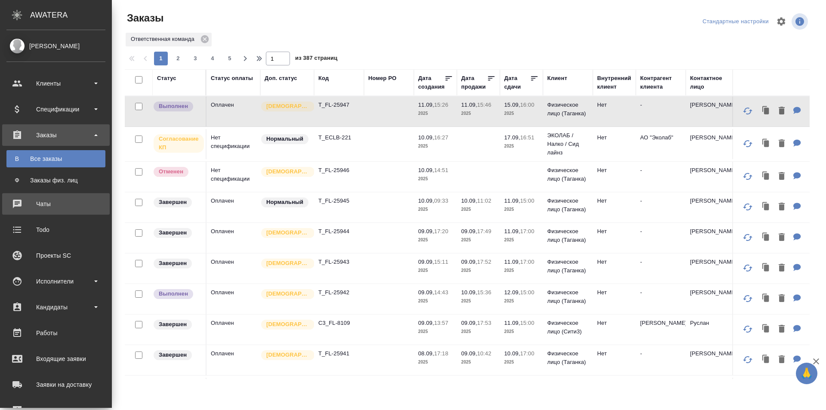
click at [21, 208] on div "Чаты" at bounding box center [55, 203] width 99 height 13
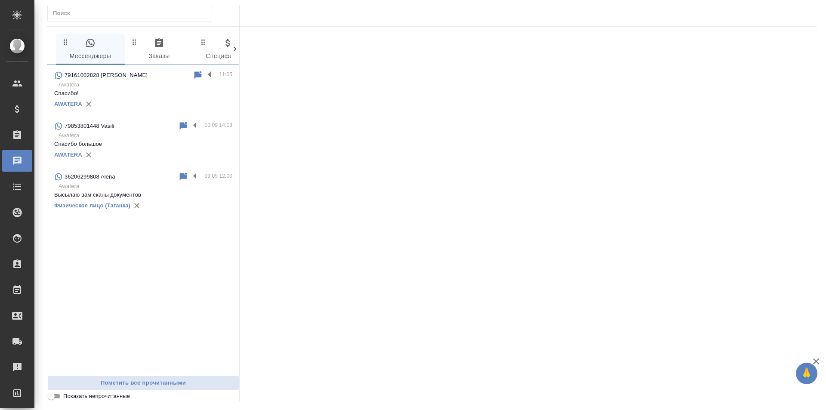
click at [188, 97] on p "Спасибо!" at bounding box center [143, 93] width 178 height 9
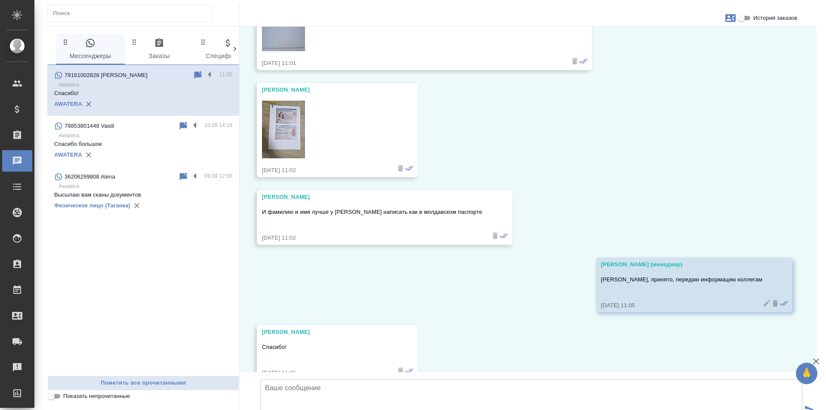
scroll to position [908, 0]
click at [293, 122] on img at bounding box center [283, 131] width 43 height 58
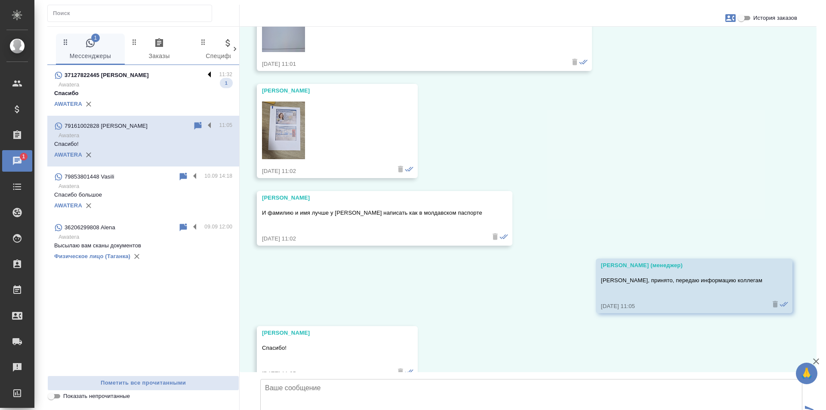
click at [206, 73] on label at bounding box center [211, 75] width 15 height 10
click at [0, 0] on input "checkbox" at bounding box center [0, 0] width 0 height 0
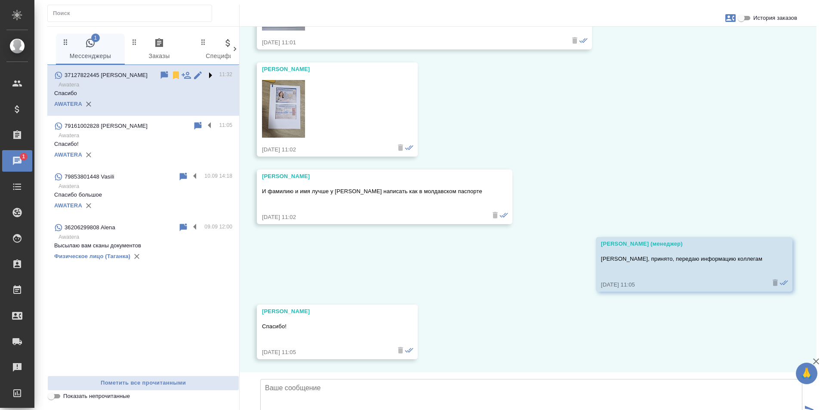
scroll to position [222, 0]
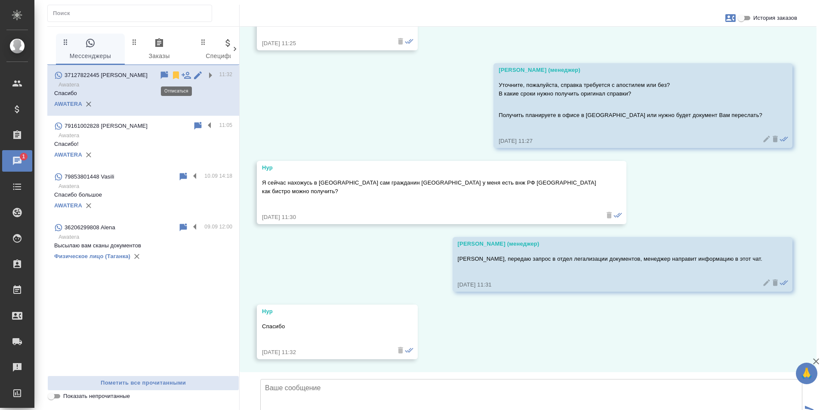
click at [175, 73] on icon at bounding box center [176, 75] width 6 height 8
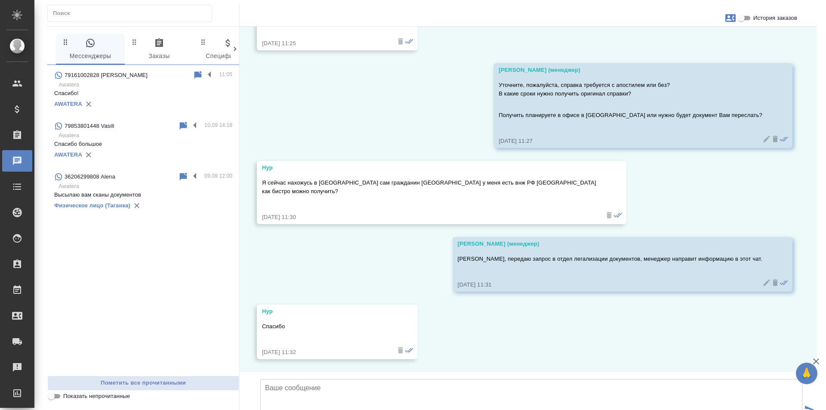
click at [162, 173] on div "36206299808 Alena" at bounding box center [116, 177] width 124 height 10
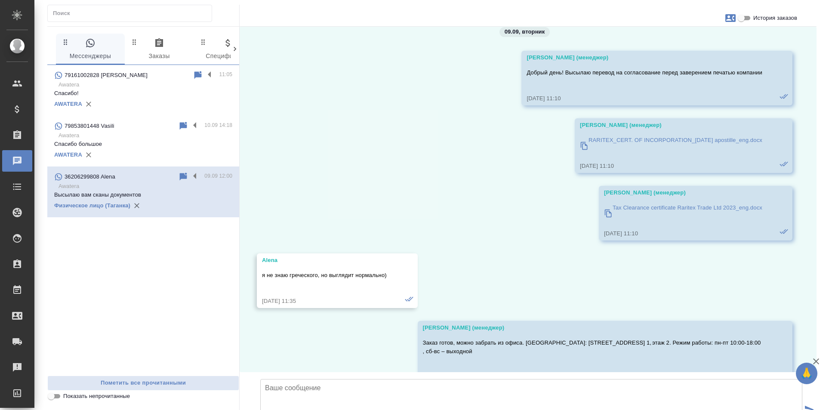
scroll to position [10098, 0]
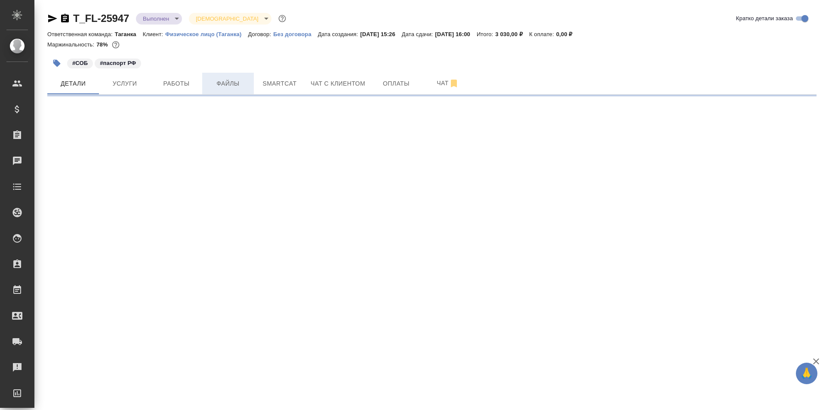
select select "RU"
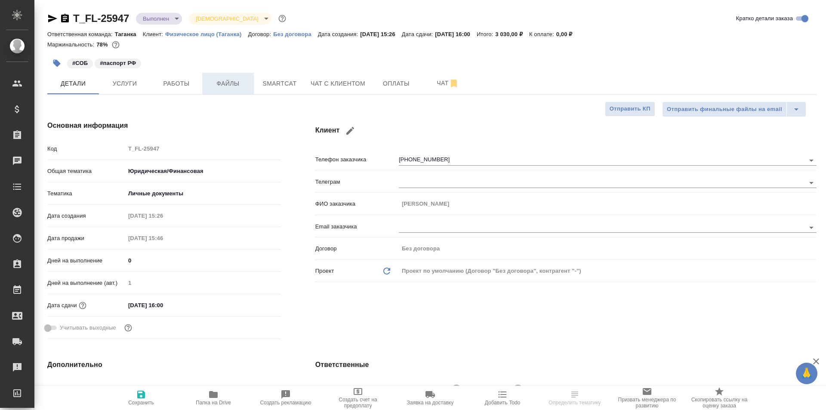
type textarea "x"
click at [187, 77] on button "Работы" at bounding box center [177, 84] width 52 height 22
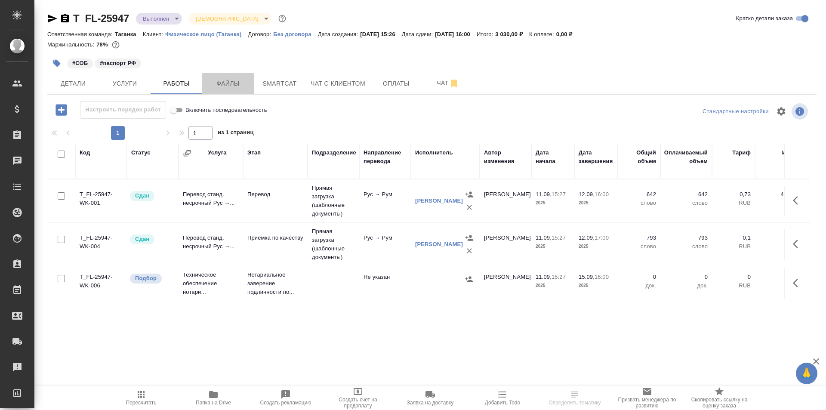
click at [229, 77] on button "Файлы" at bounding box center [228, 84] width 52 height 22
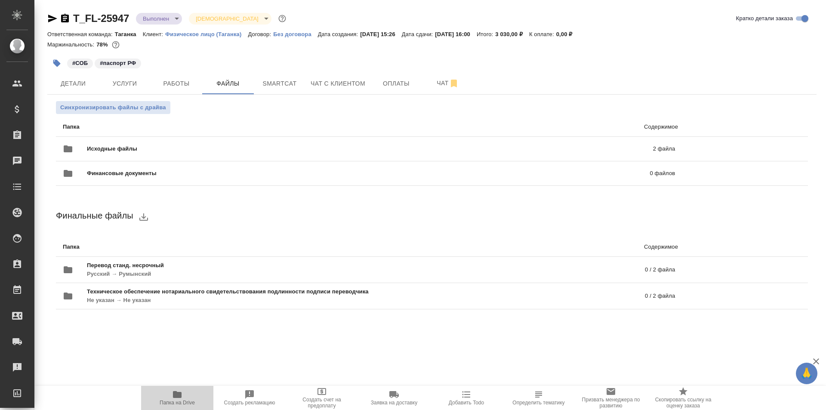
click at [192, 397] on span "Папка на Drive" at bounding box center [177, 397] width 62 height 16
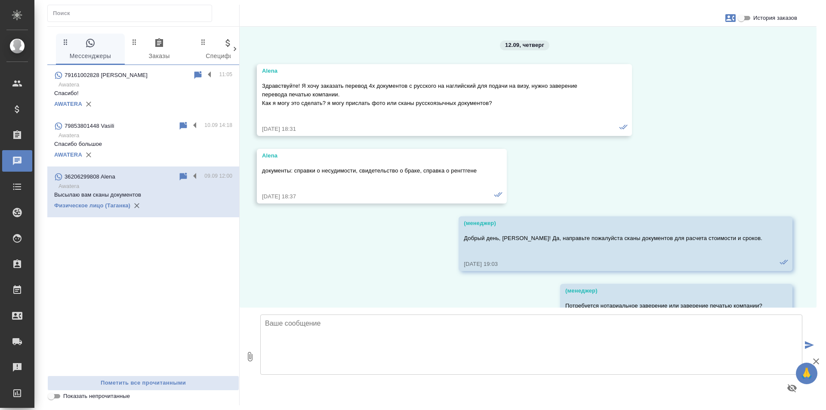
scroll to position [10398, 0]
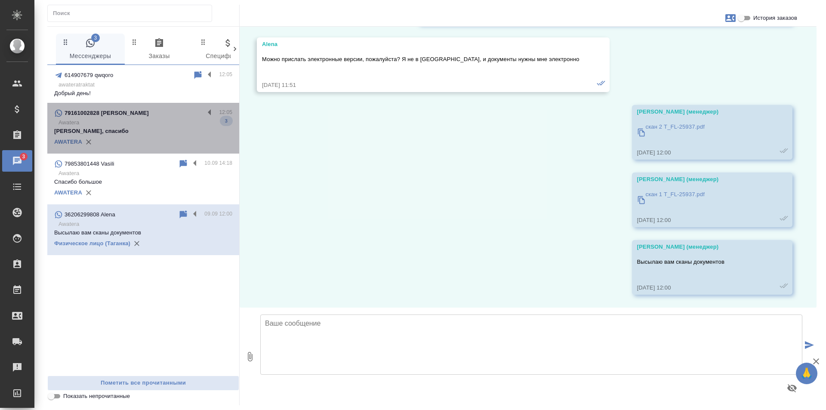
click at [182, 117] on div "79161002828 [PERSON_NAME]" at bounding box center [129, 113] width 150 height 10
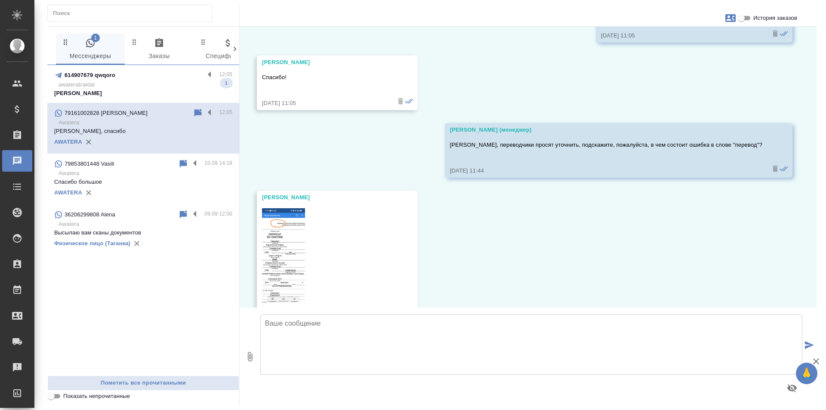
scroll to position [1308, 0]
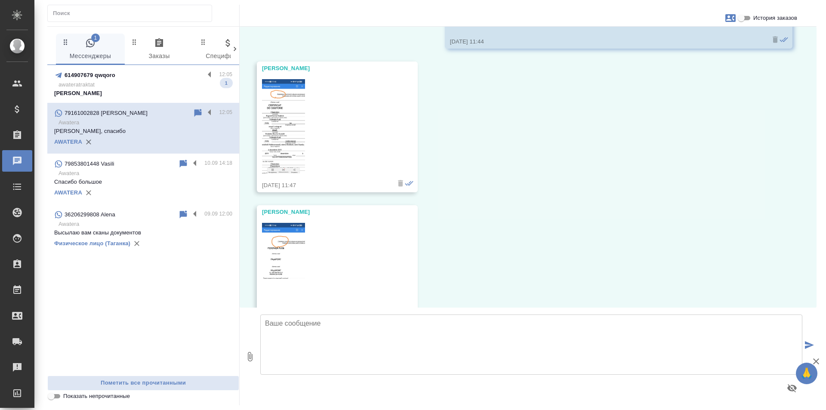
click at [297, 140] on img at bounding box center [283, 126] width 43 height 95
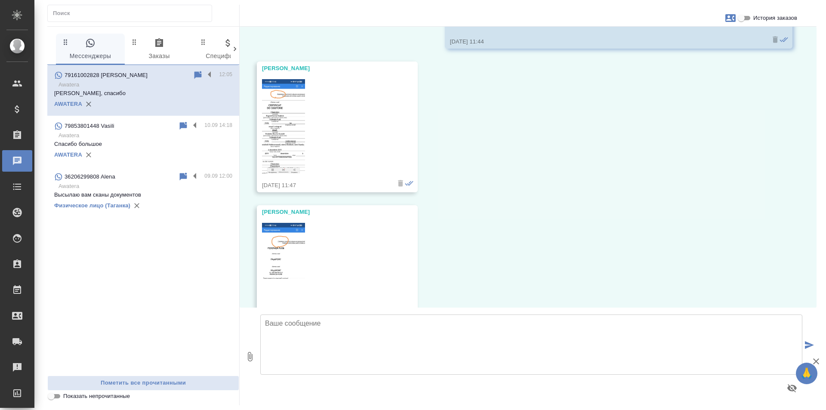
click at [183, 33] on div "0 Мессенджеры 0 Заказы 0 Спецификации 0 Клиенты 0 Входящие 0 Тендеры 0 Исполнит…" at bounding box center [143, 216] width 192 height 379
click at [179, 36] on button "0 Заказы" at bounding box center [159, 49] width 69 height 31
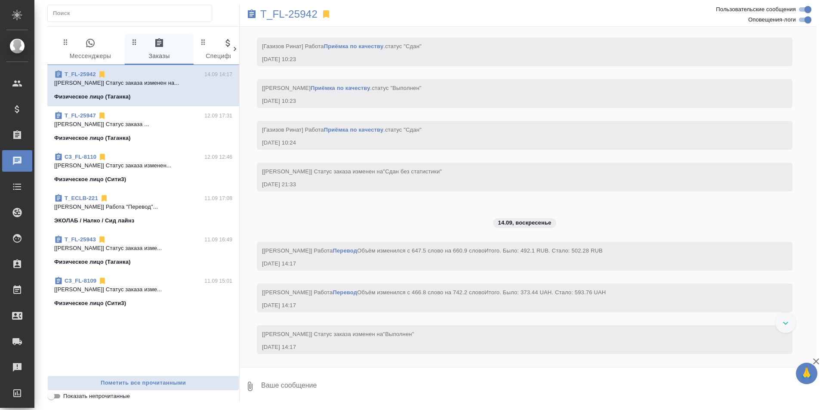
scroll to position [4919, 0]
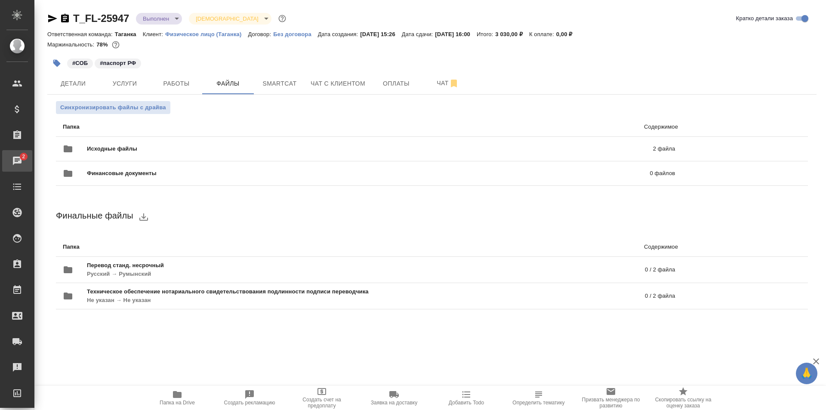
click at [15, 160] on div "Чаты" at bounding box center [7, 160] width 22 height 13
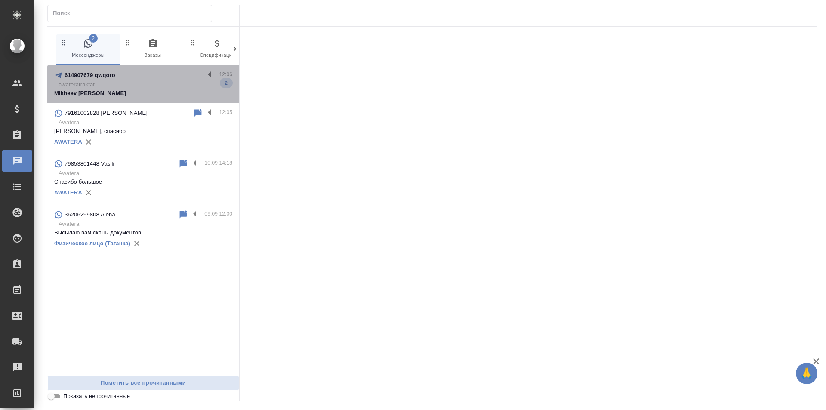
click at [195, 87] on p "awateratraktat" at bounding box center [145, 84] width 174 height 9
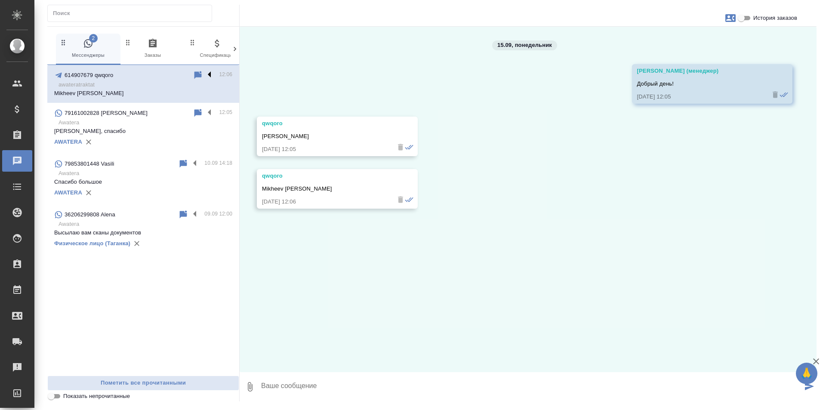
click at [207, 73] on label at bounding box center [211, 75] width 15 height 10
click at [0, 0] on input "checkbox" at bounding box center [0, 0] width 0 height 0
click at [176, 77] on icon at bounding box center [176, 75] width 6 height 8
